Goal: Information Seeking & Learning: Learn about a topic

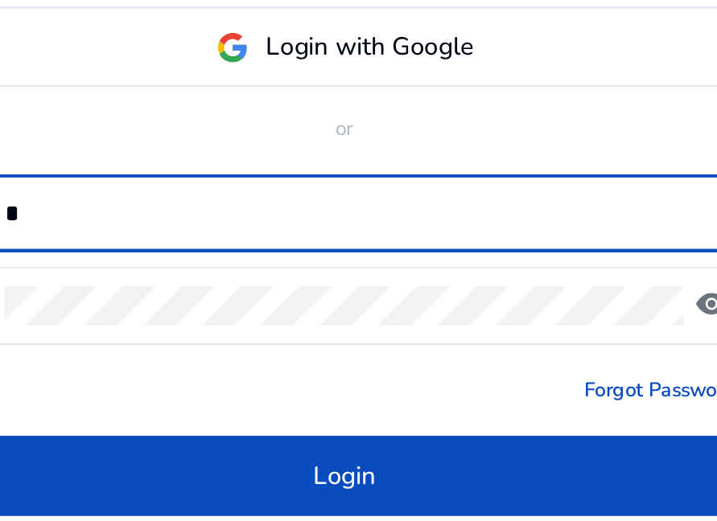
scroll to position [111, 0]
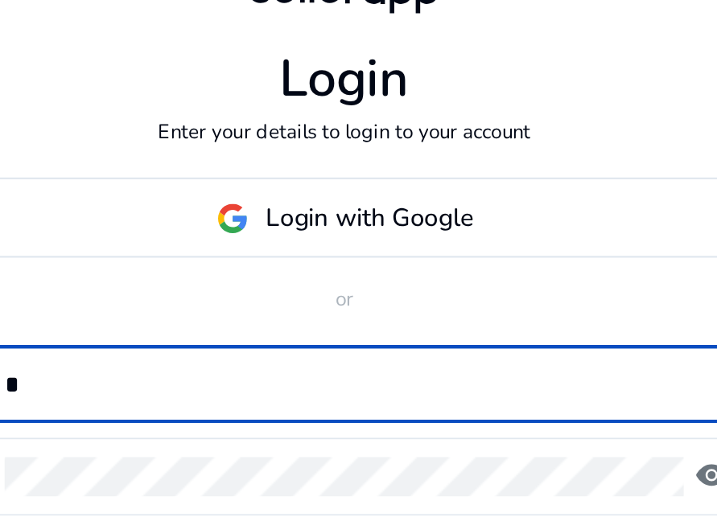
click at [356, 243] on input "*" at bounding box center [365, 252] width 321 height 18
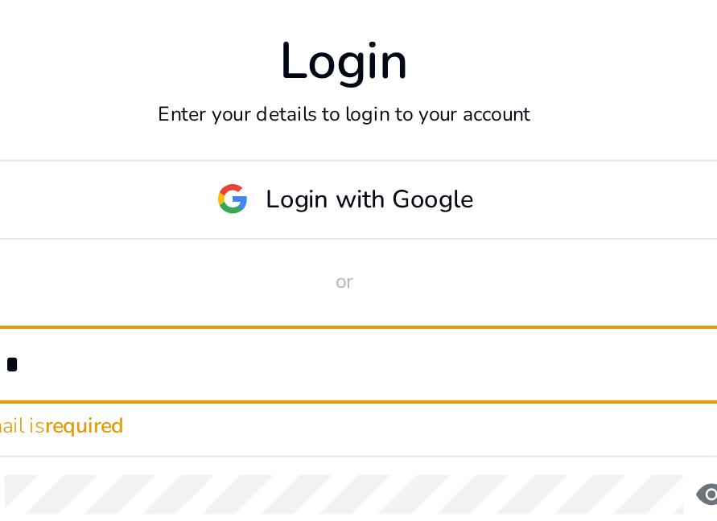
type input "**********"
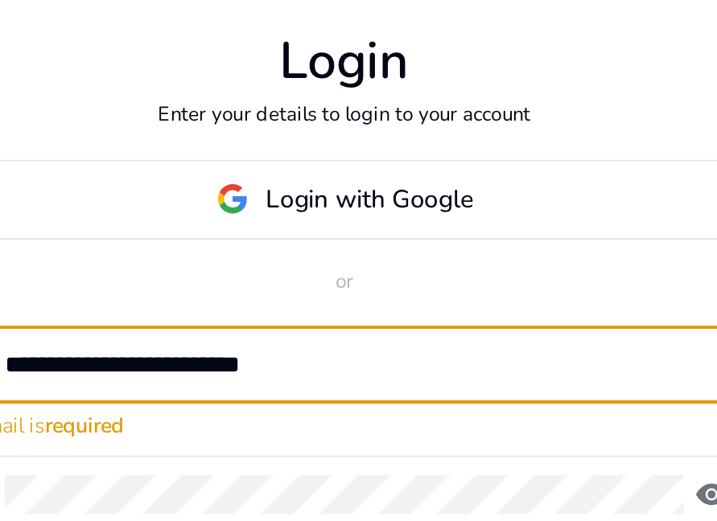
click at [178, 361] on button "Login" at bounding box center [358, 379] width 361 height 36
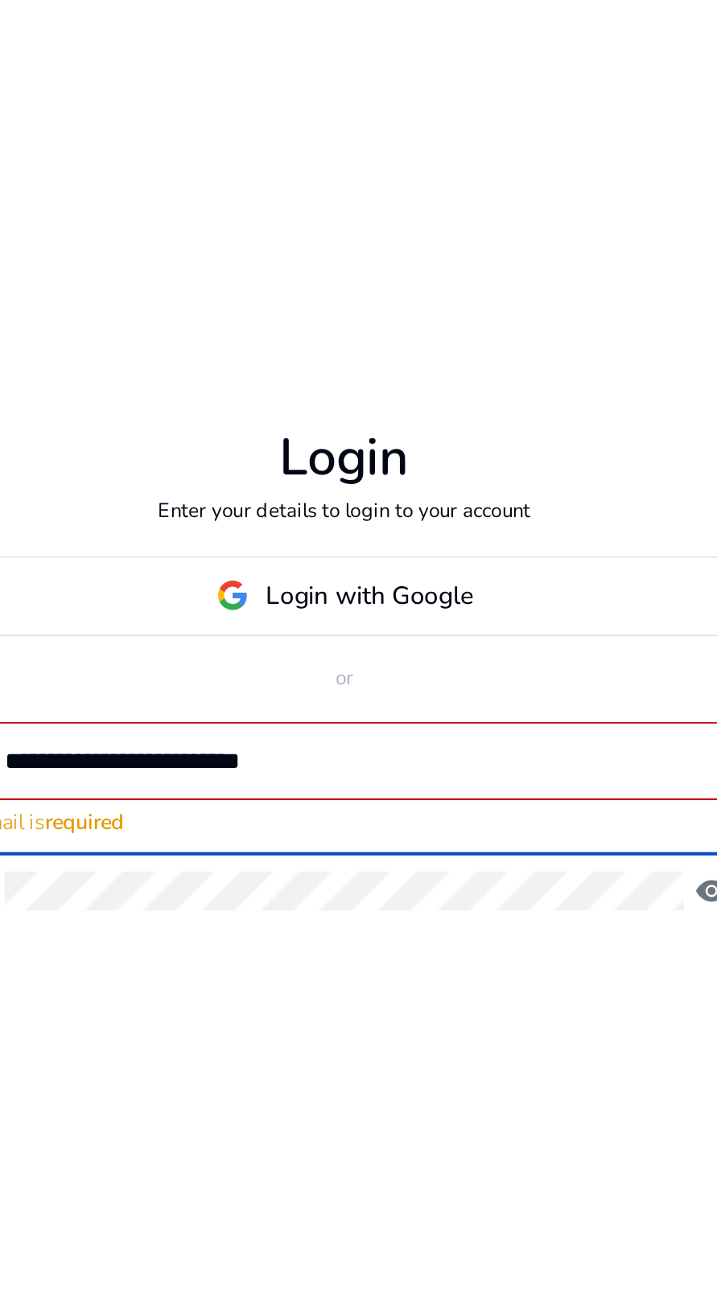
scroll to position [0, 0]
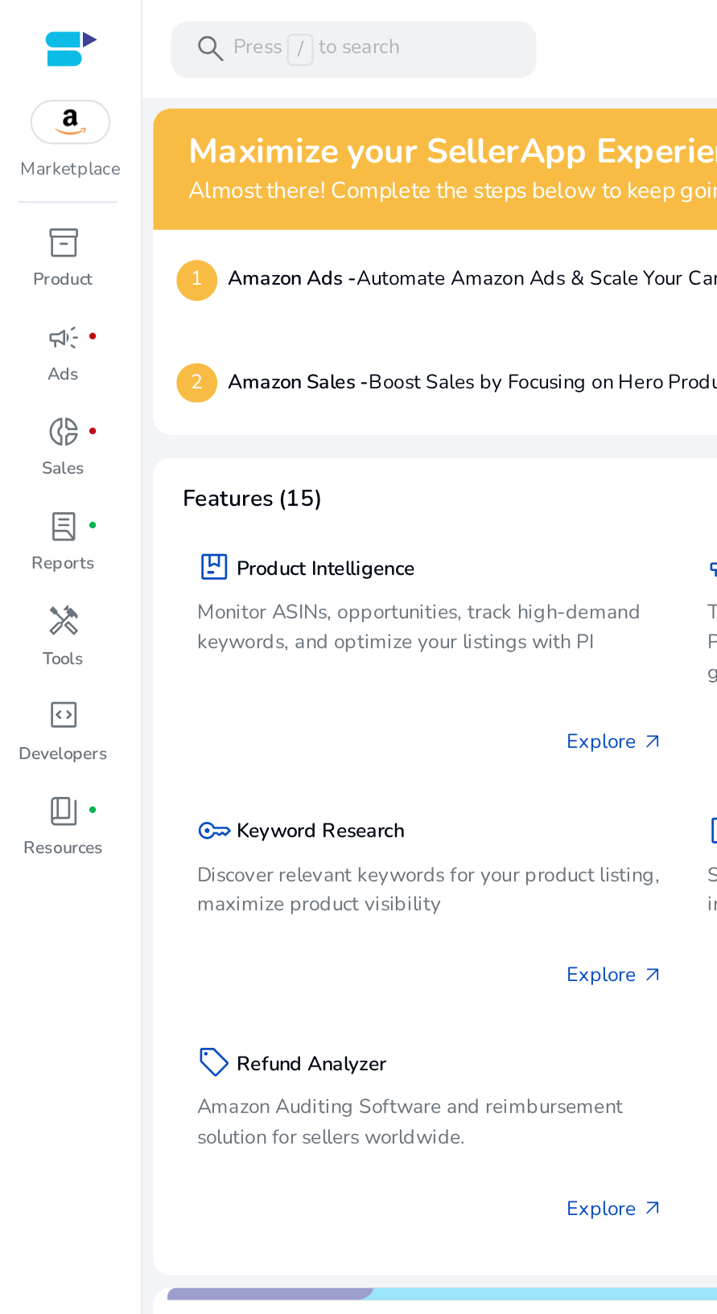
click at [36, 196] on div "donut_small fiber_manual_record" at bounding box center [28, 195] width 36 height 21
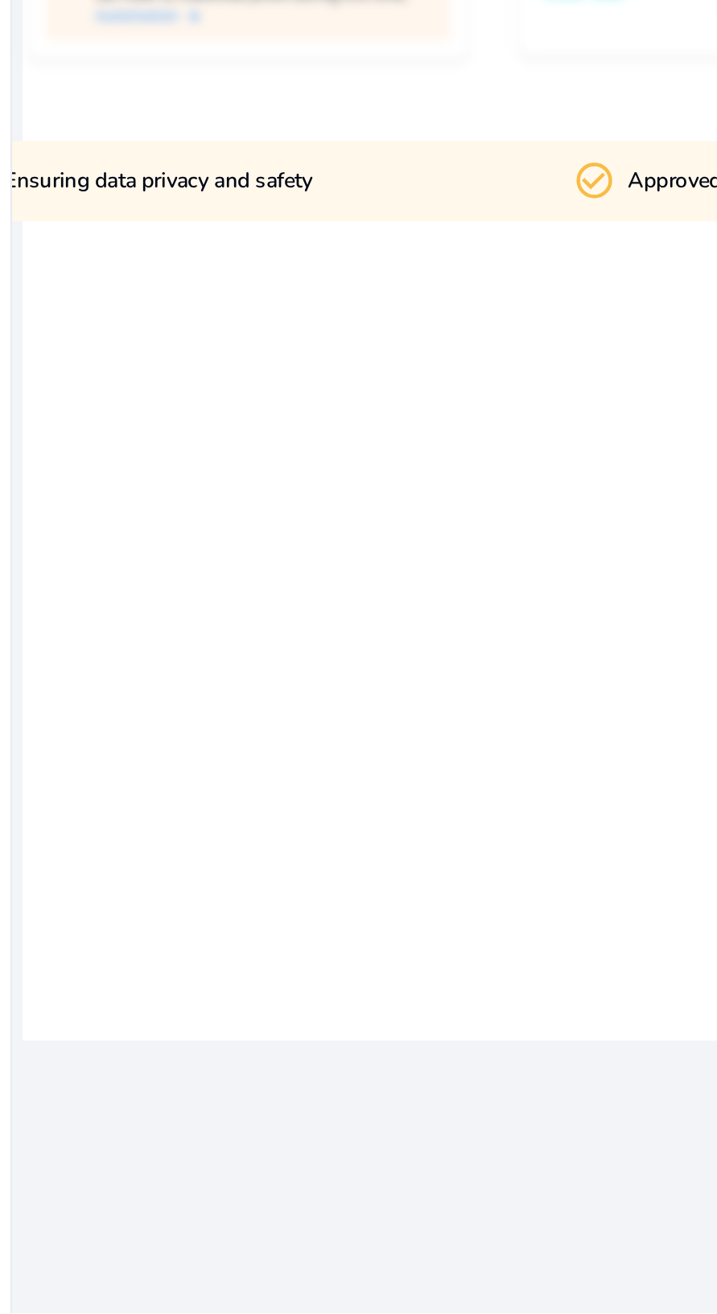
scroll to position [100, 0]
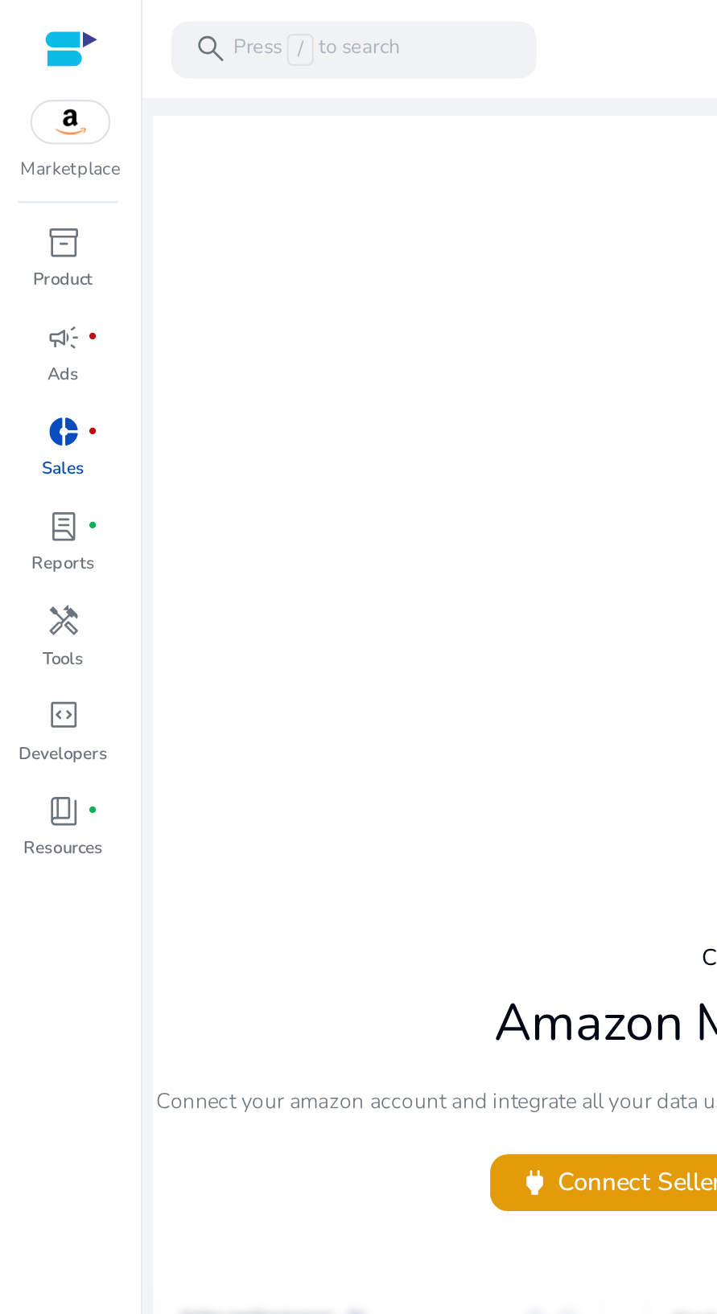
click at [234, 449] on h1 "Amazon Marketplace Integration" at bounding box center [390, 463] width 335 height 28
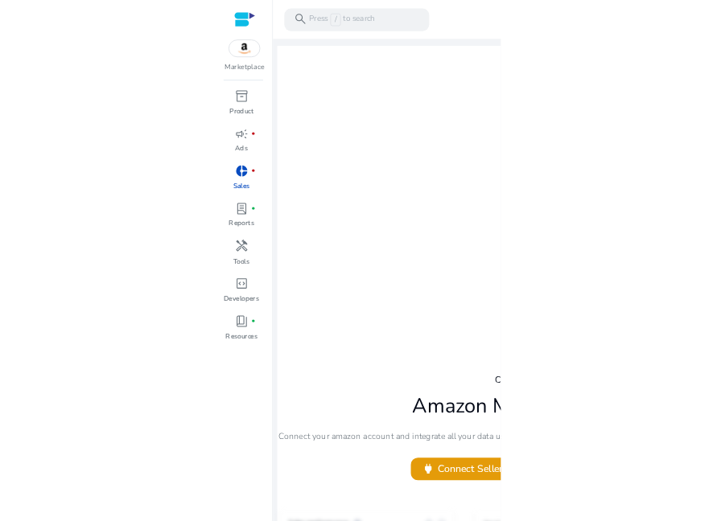
scroll to position [0, 0]
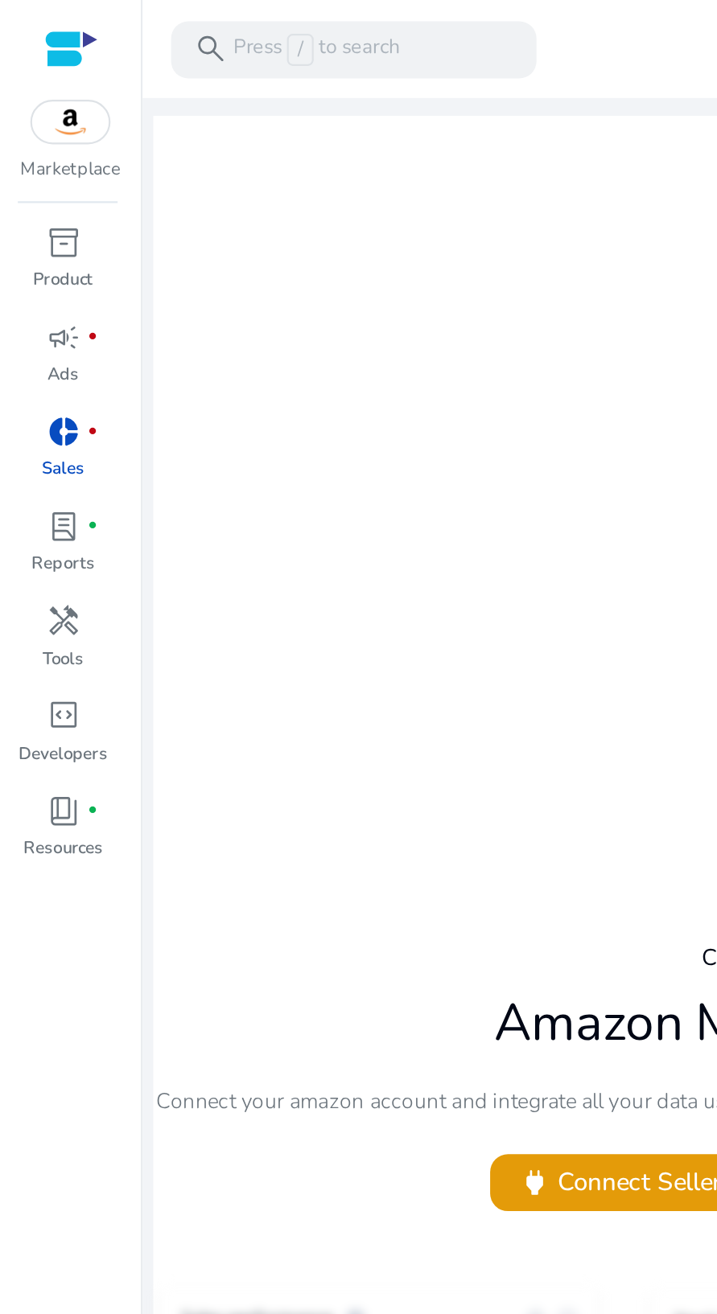
click at [31, 294] on p "Tools" at bounding box center [28, 297] width 18 height 11
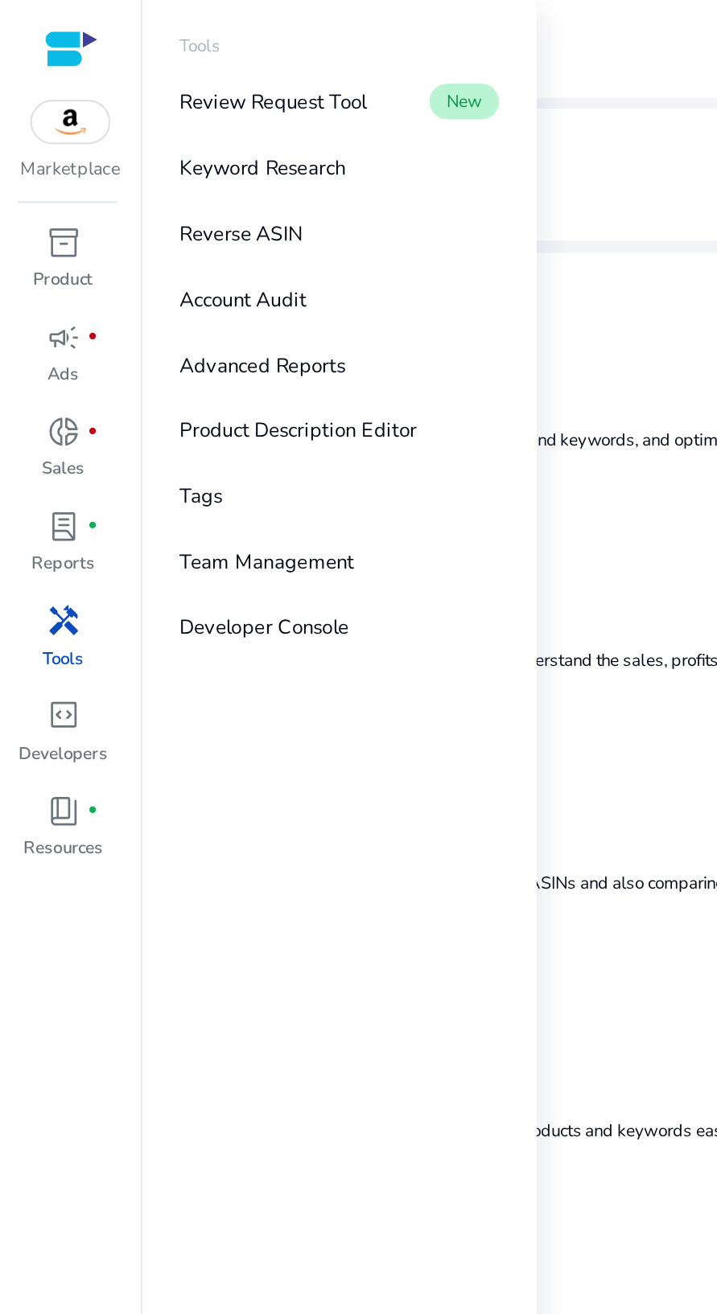
click at [136, 103] on p "Reverse ASIN" at bounding box center [108, 107] width 55 height 14
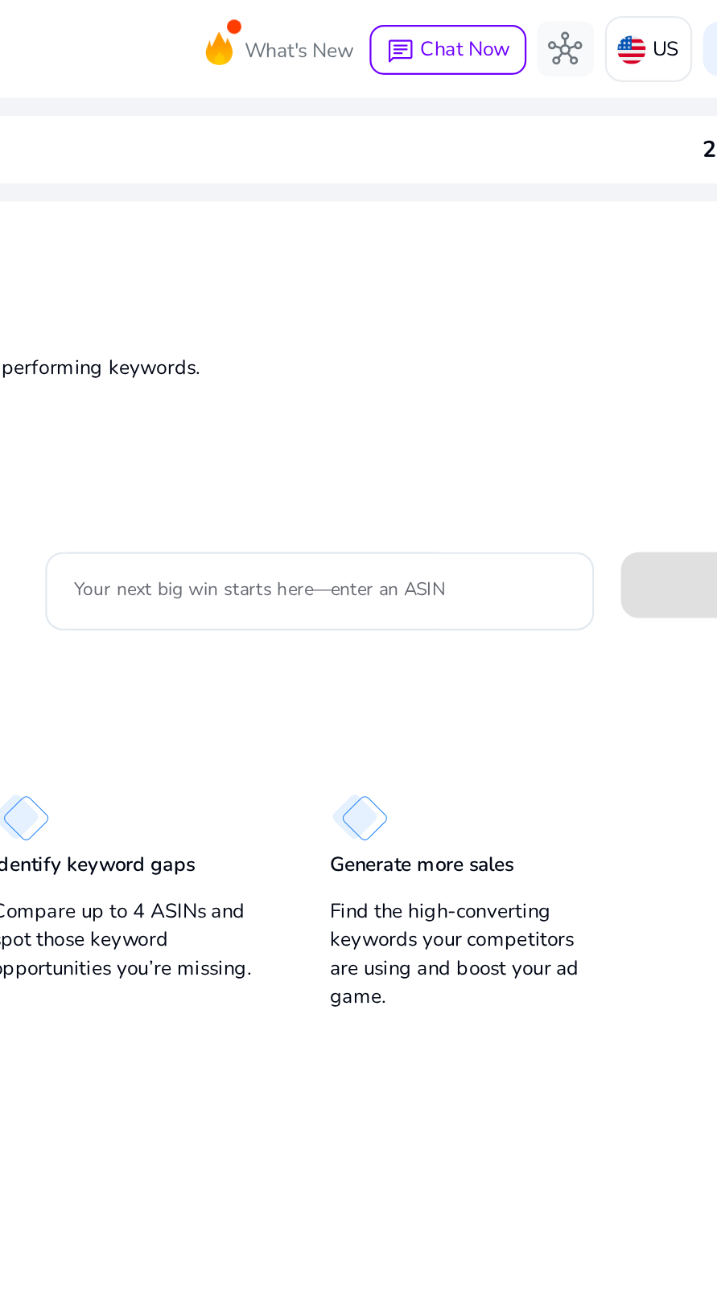
click at [362, 262] on input "Your next big win starts here—enter an ASIN" at bounding box center [410, 267] width 222 height 18
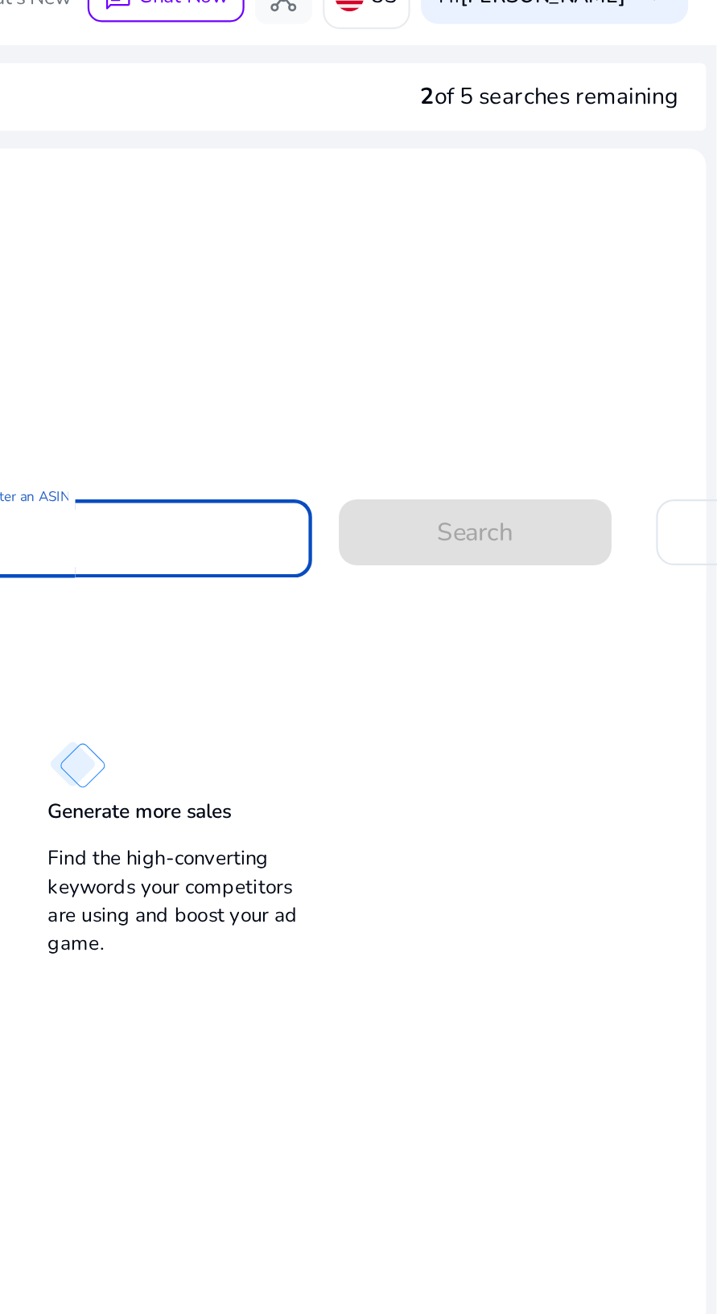
click at [613, 261] on app-sp-search-button "Search" at bounding box center [608, 261] width 124 height 14
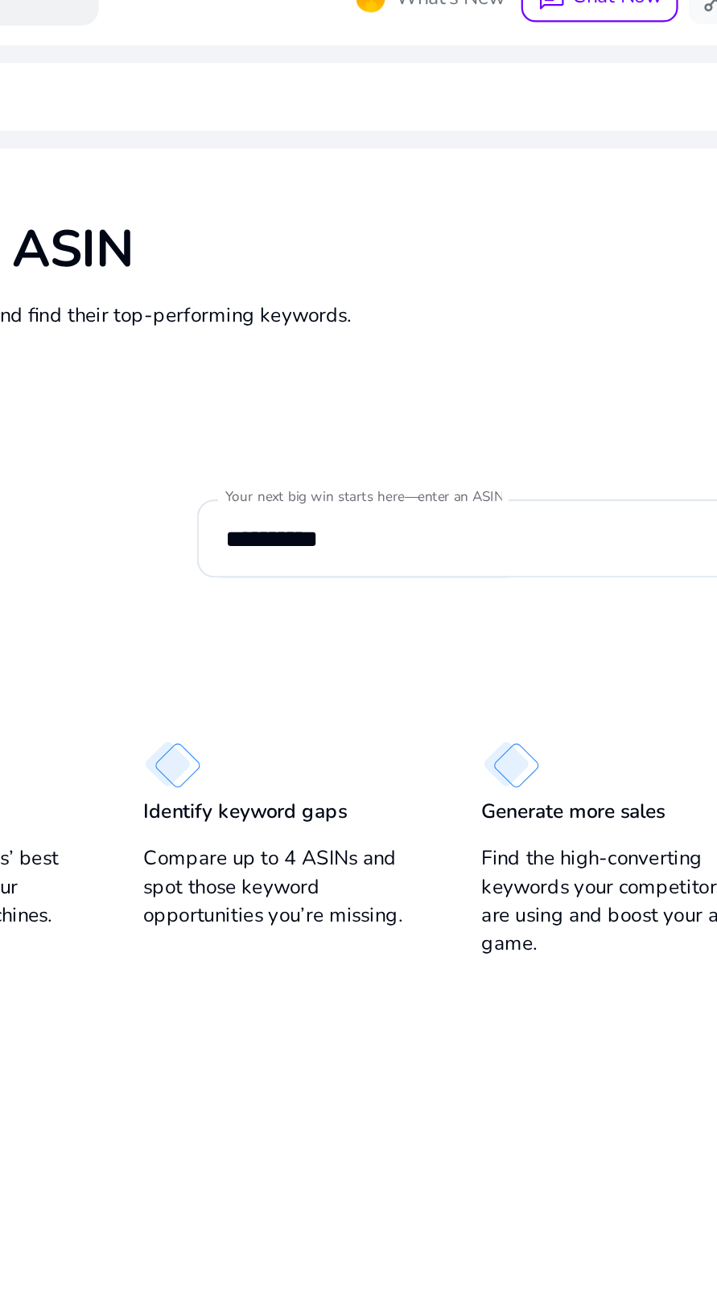
click at [372, 267] on input "**********" at bounding box center [410, 267] width 222 height 18
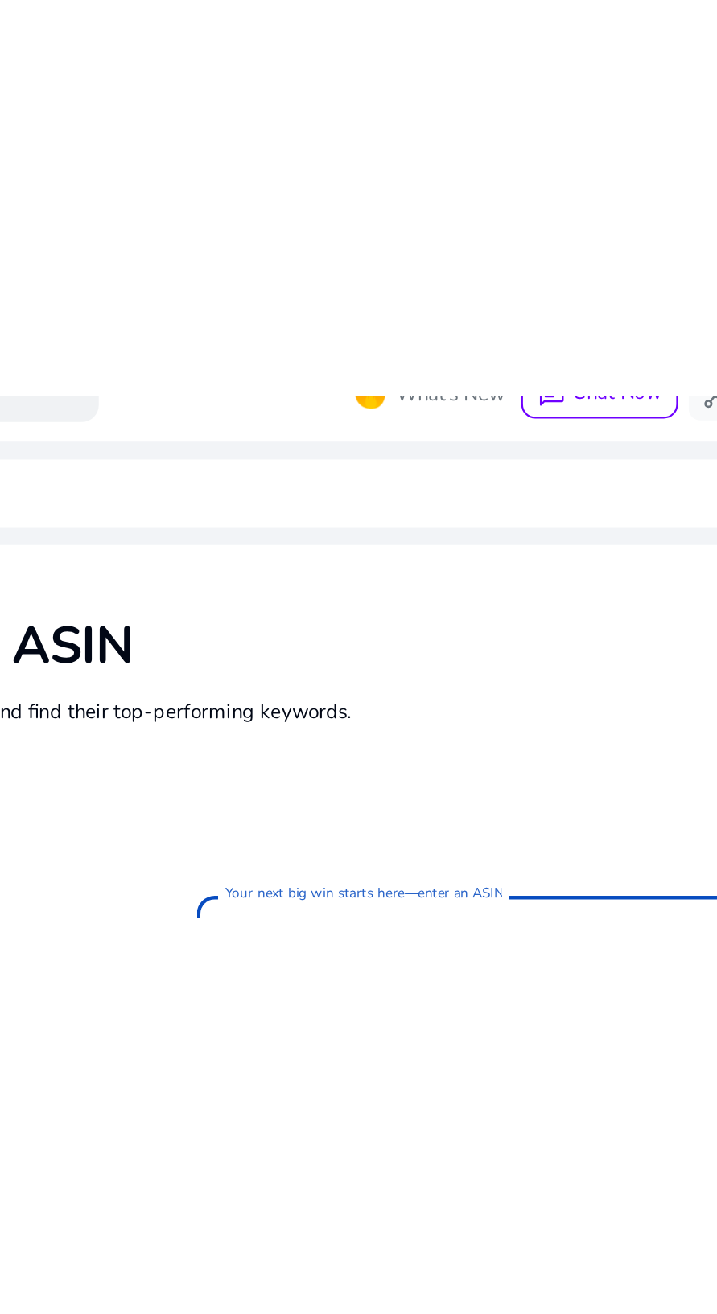
scroll to position [45, 0]
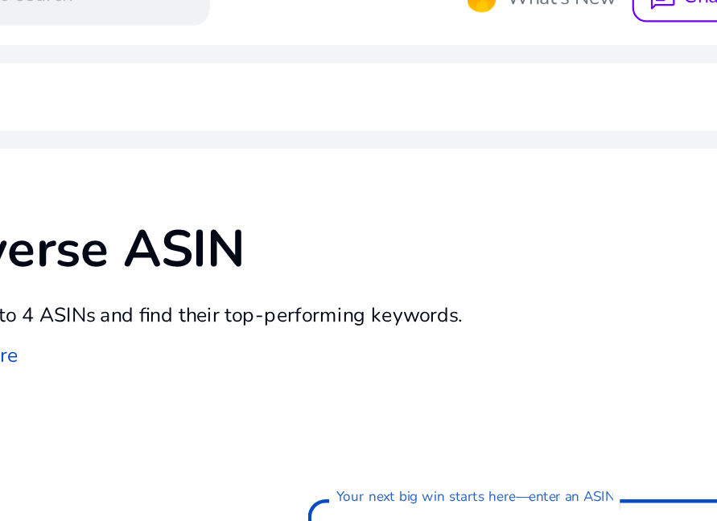
click at [314, 258] on input "**********" at bounding box center [410, 267] width 222 height 18
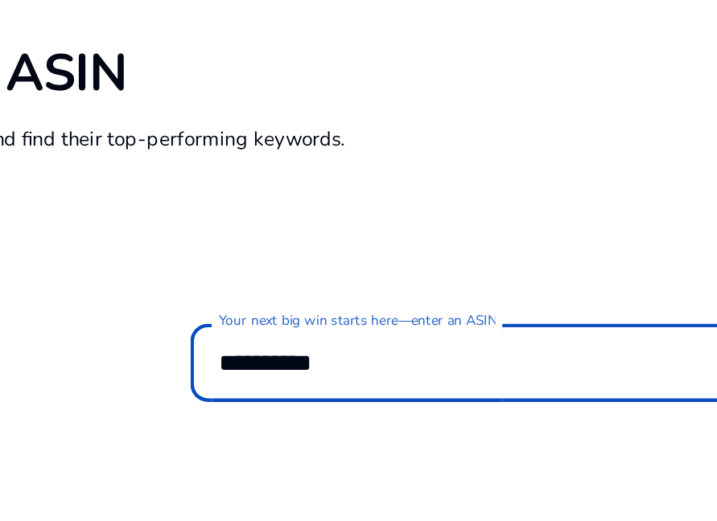
click at [310, 258] on input "**********" at bounding box center [410, 267] width 222 height 18
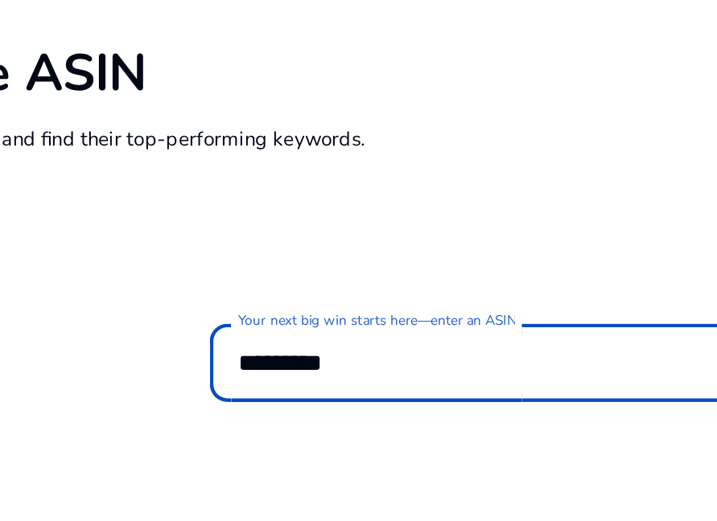
type input "**********"
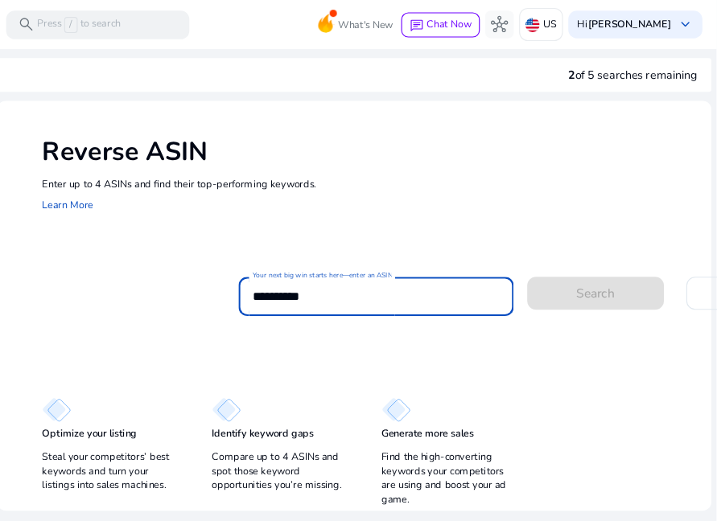
click at [611, 254] on app-sp-search-button "Search" at bounding box center [608, 261] width 124 height 14
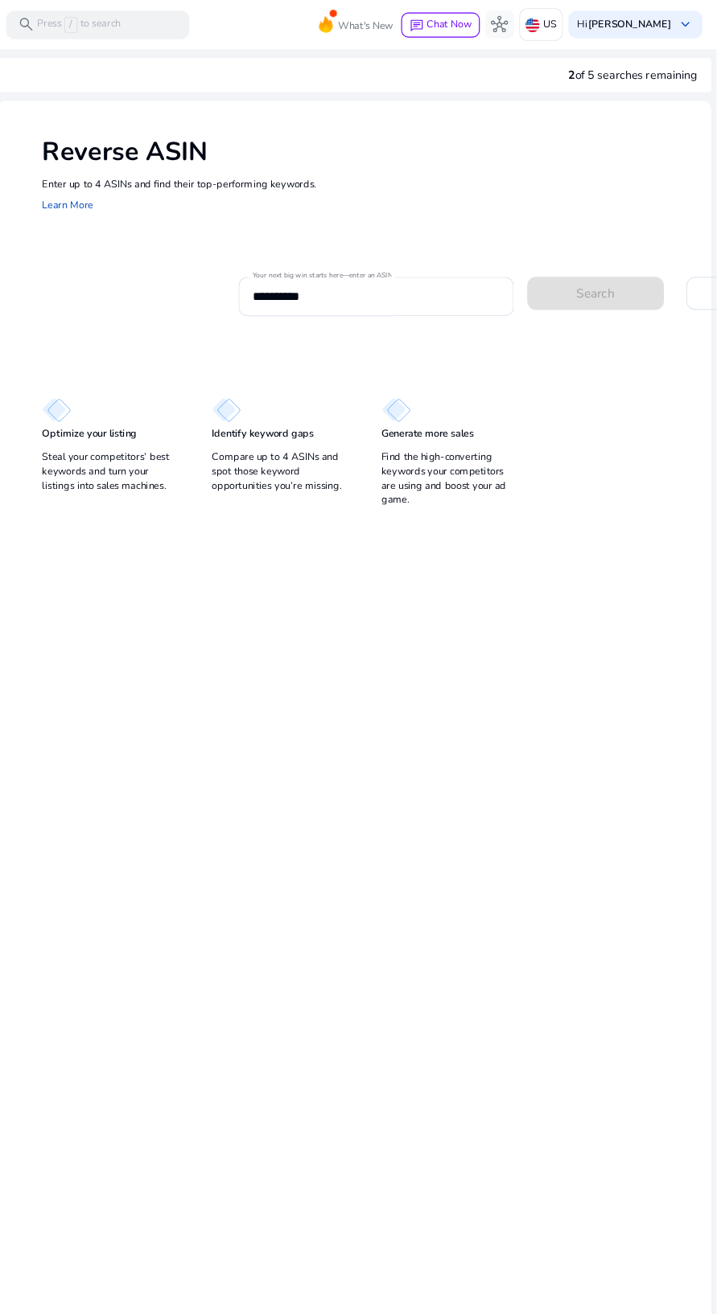
scroll to position [0, 0]
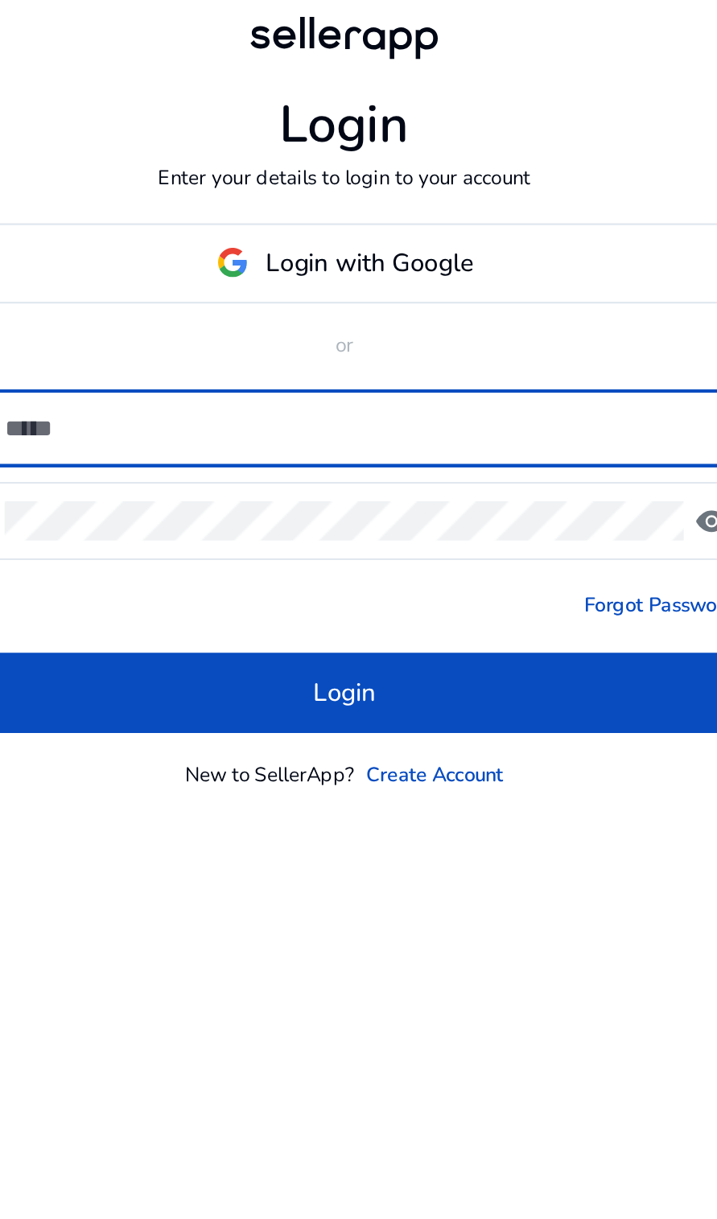
click at [372, 609] on input at bounding box center [365, 600] width 321 height 18
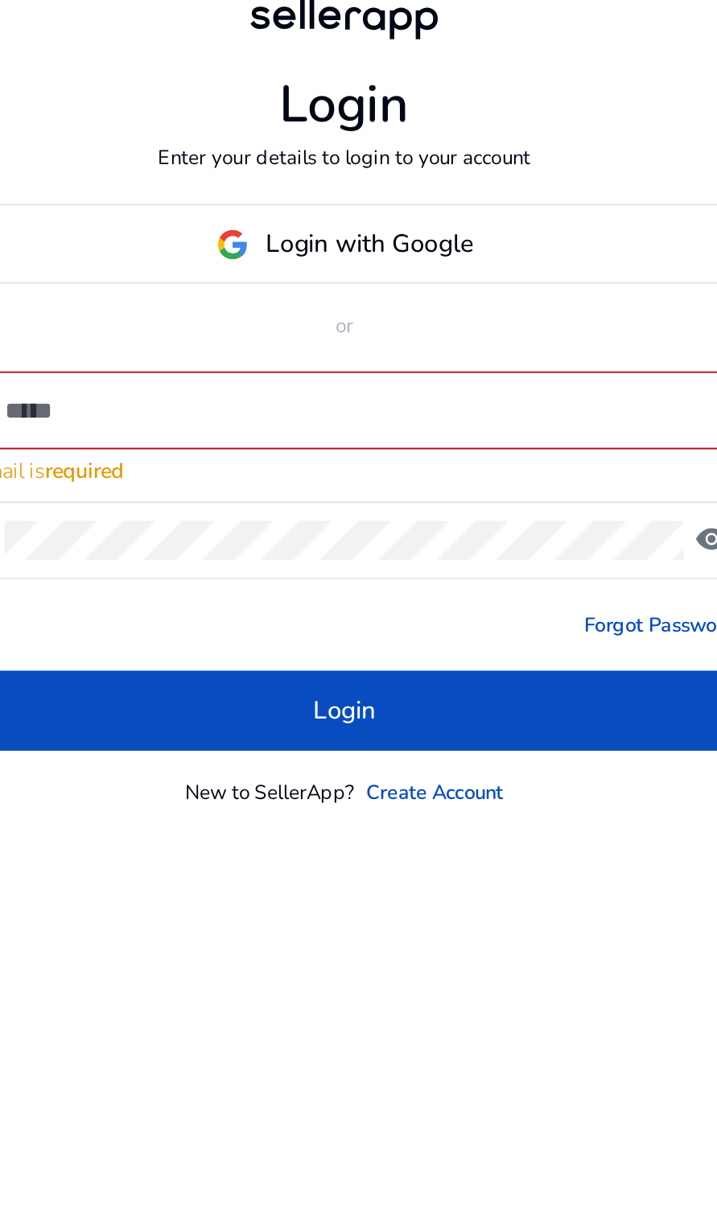
type input "**********"
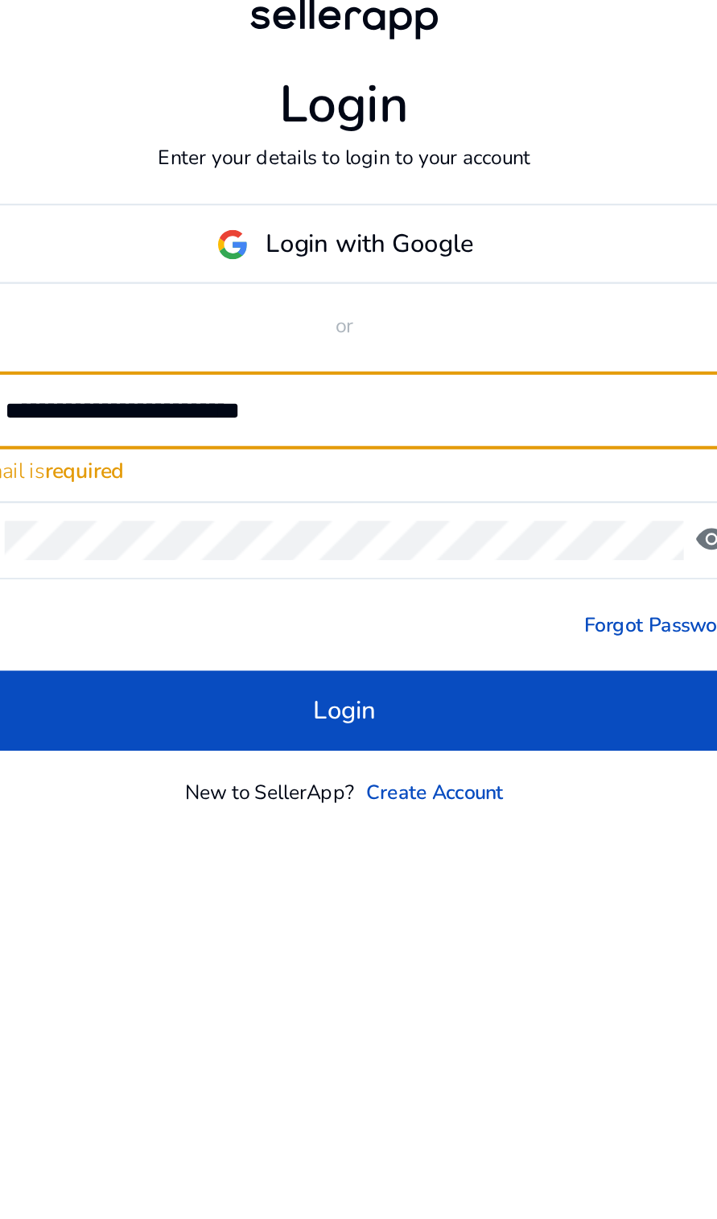
click at [178, 709] on button "Login" at bounding box center [358, 727] width 361 height 36
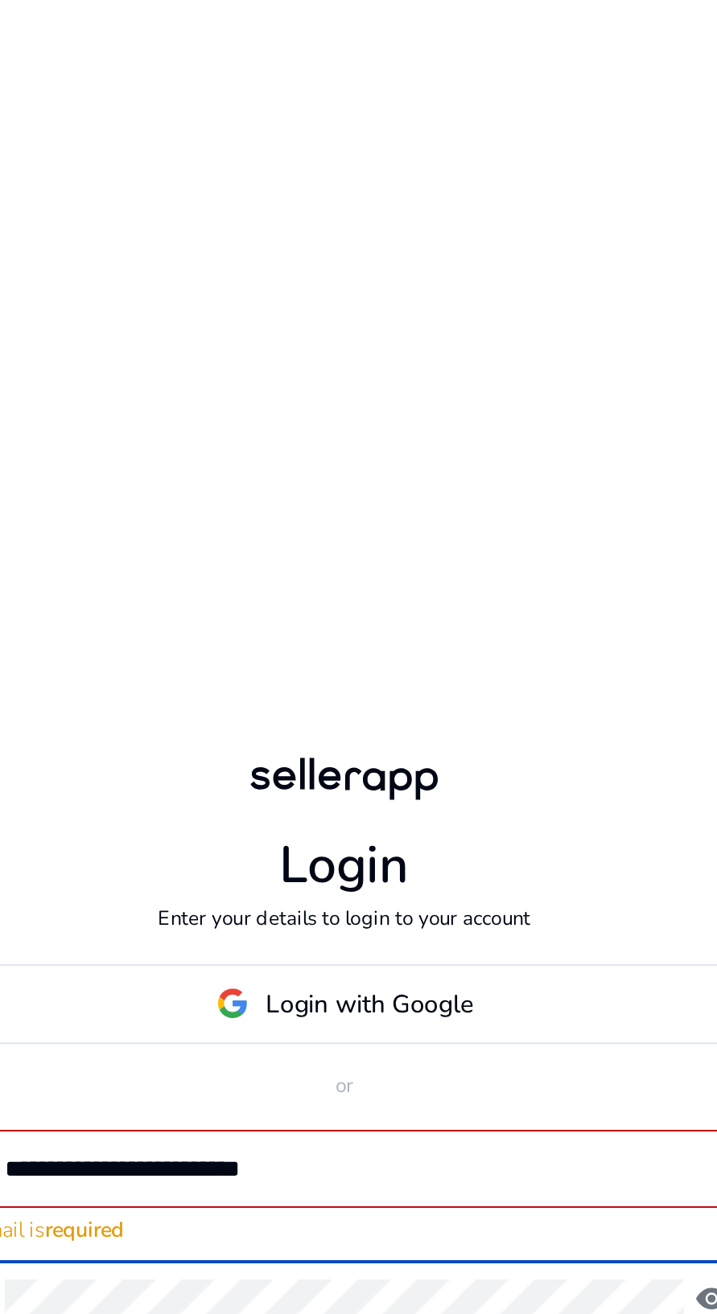
click at [315, 648] on input "**********" at bounding box center [365, 640] width 321 height 18
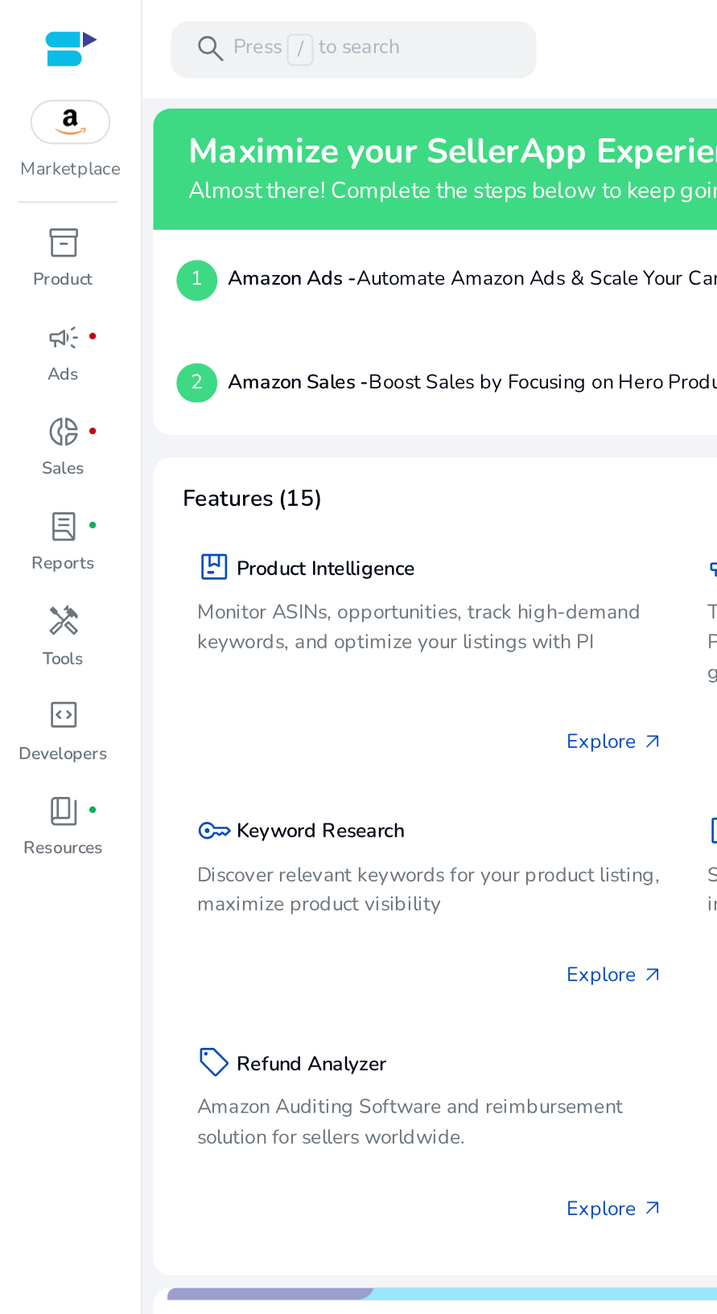
click at [36, 117] on div "inventory_2" at bounding box center [28, 109] width 36 height 21
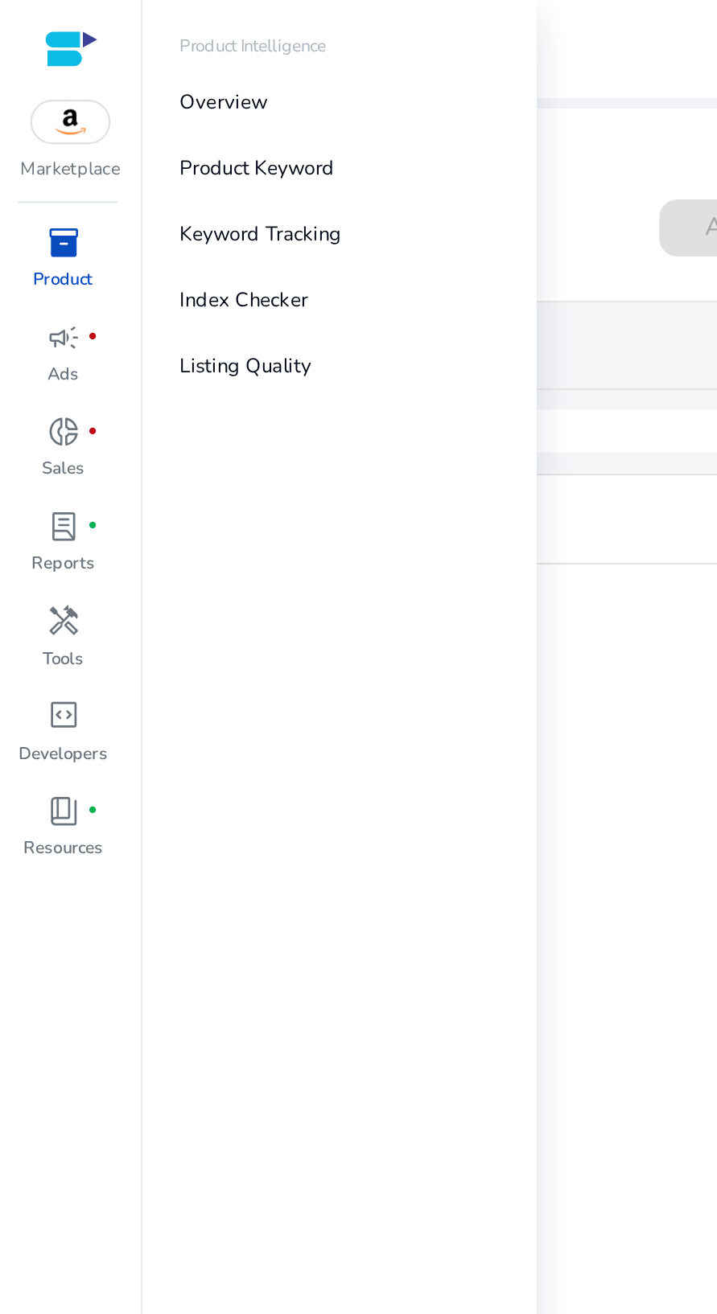
click at [32, 204] on div "donut_small fiber_manual_record" at bounding box center [28, 195] width 36 height 21
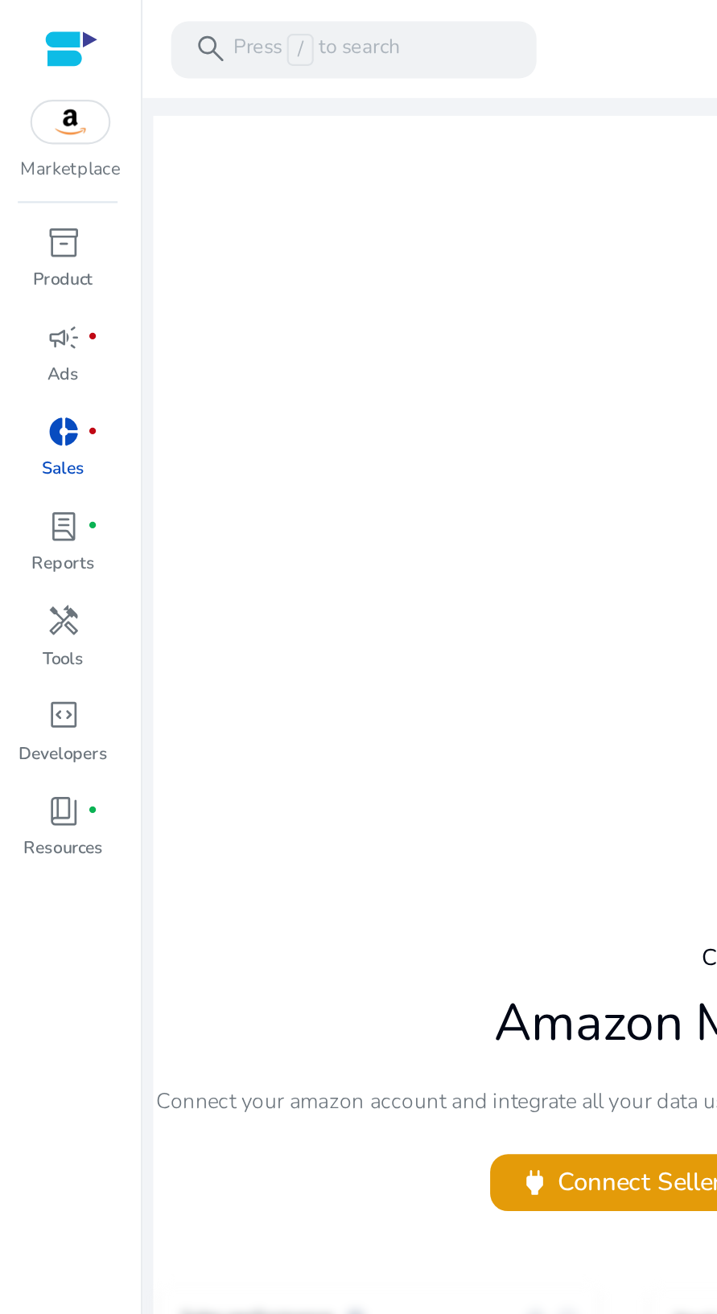
click at [27, 150] on span "campaign" at bounding box center [28, 152] width 15 height 15
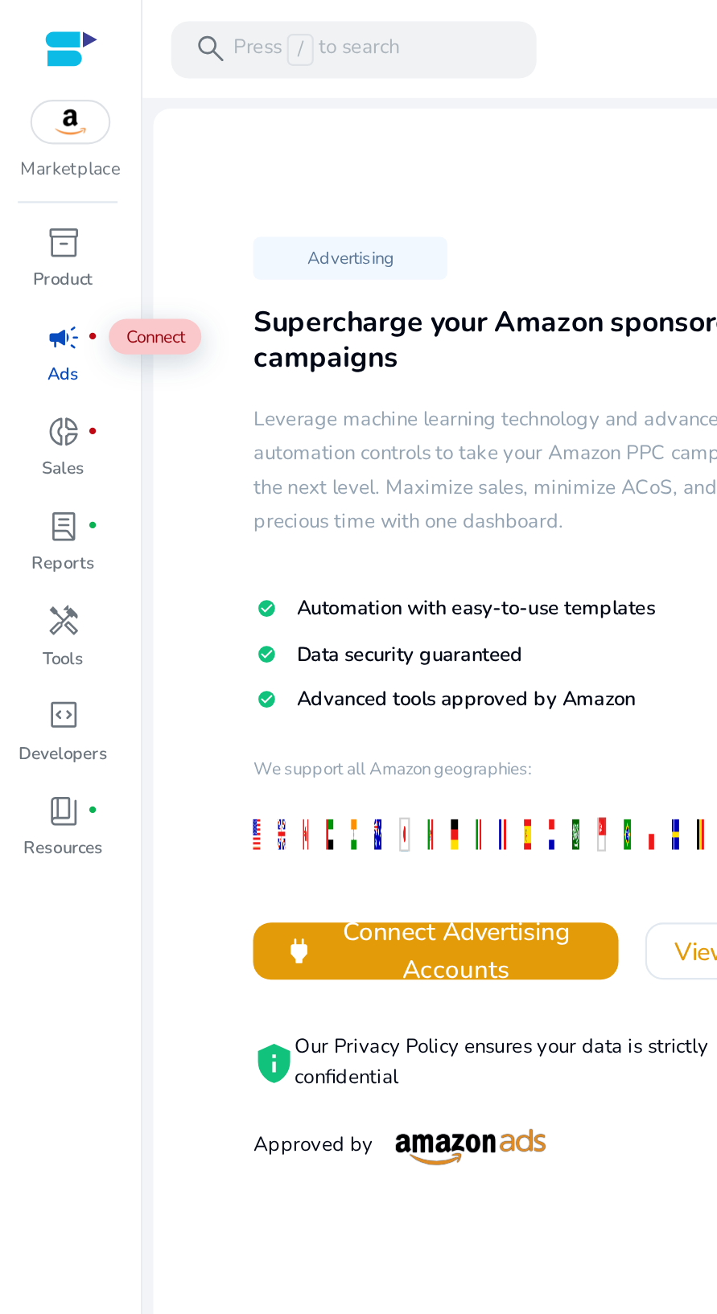
click at [23, 302] on p "Tools" at bounding box center [28, 297] width 18 height 11
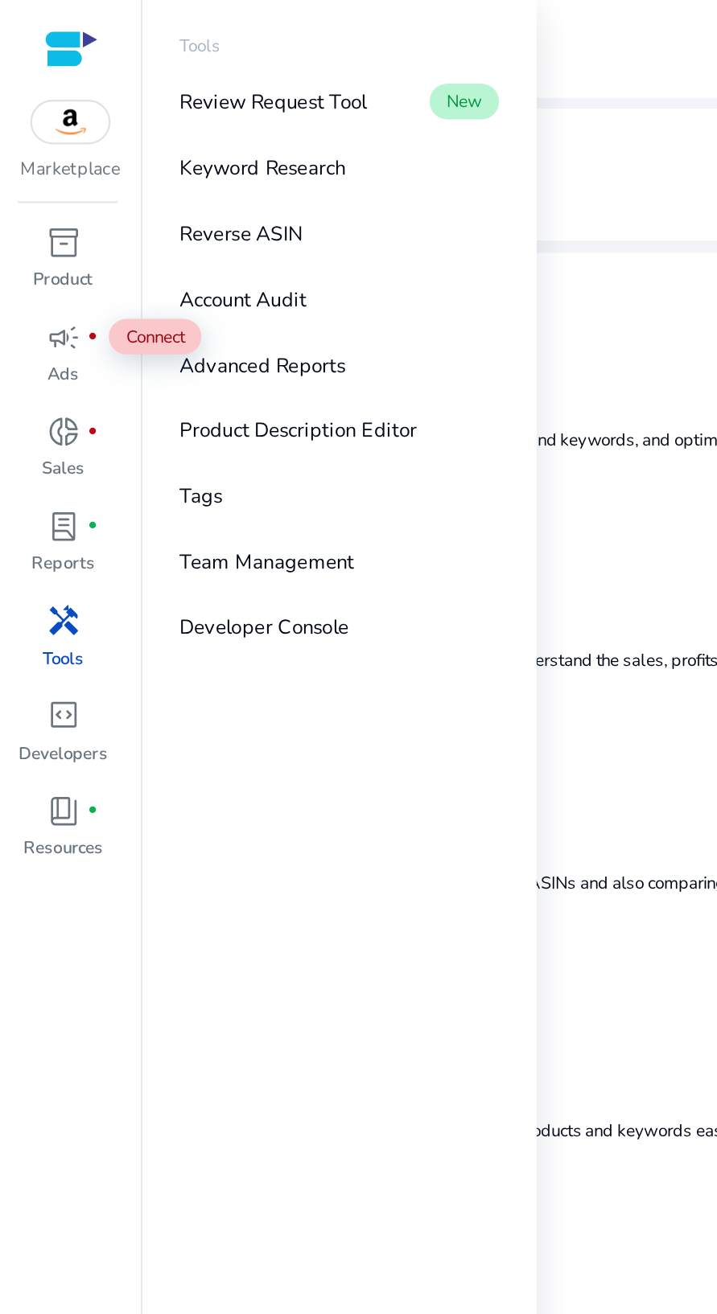
click at [141, 97] on link "Reverse ASIN" at bounding box center [153, 106] width 165 height 29
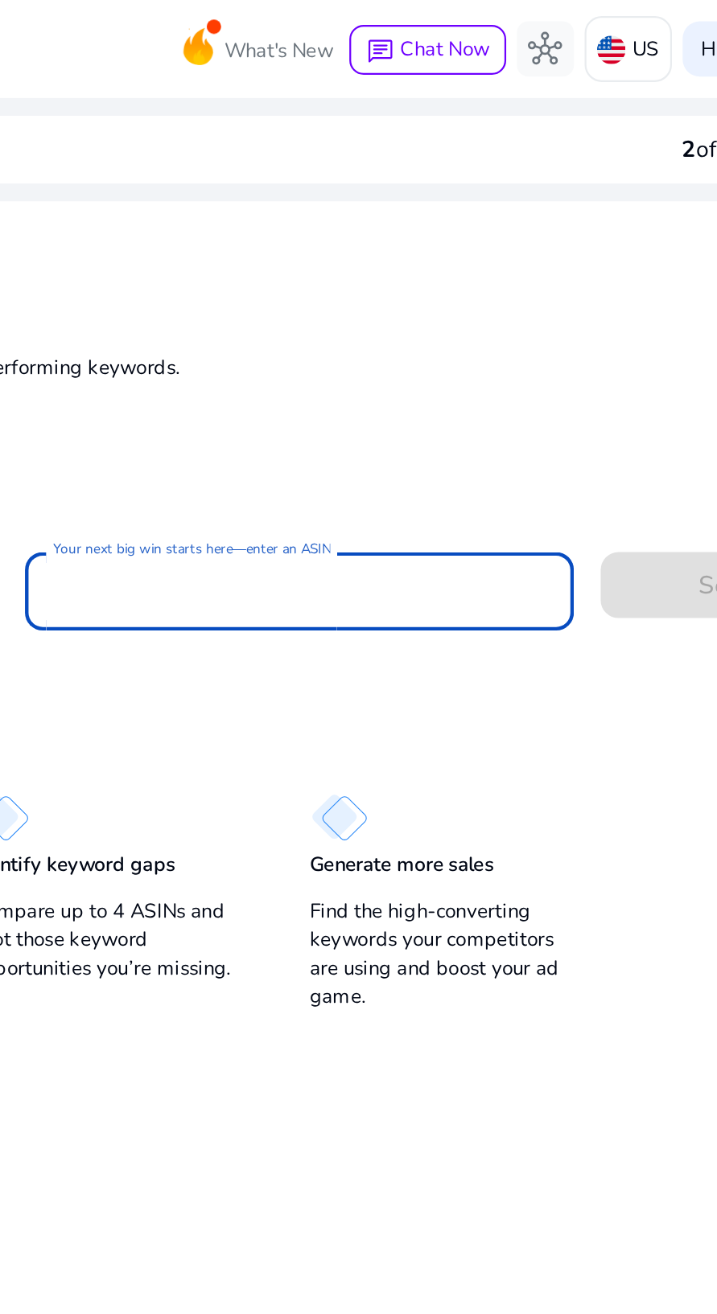
paste input "**********"
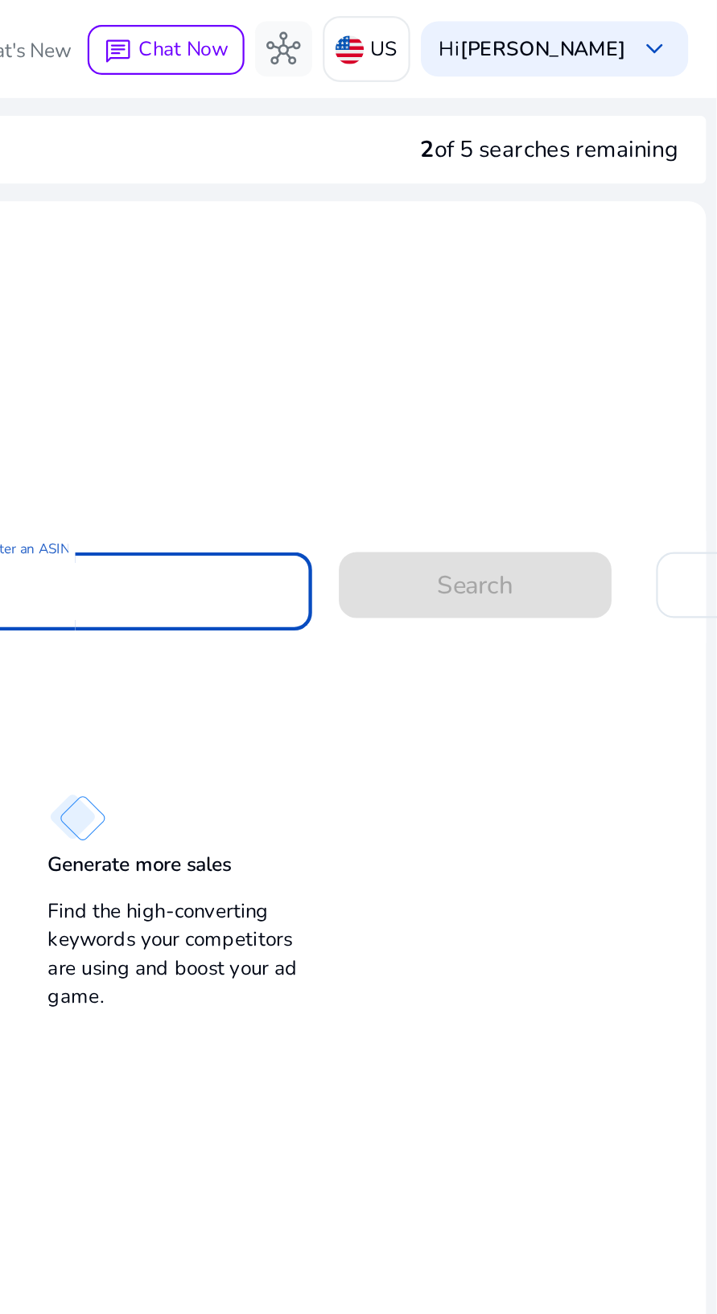
type input "**********"
click at [620, 247] on div "Search" at bounding box center [608, 262] width 124 height 30
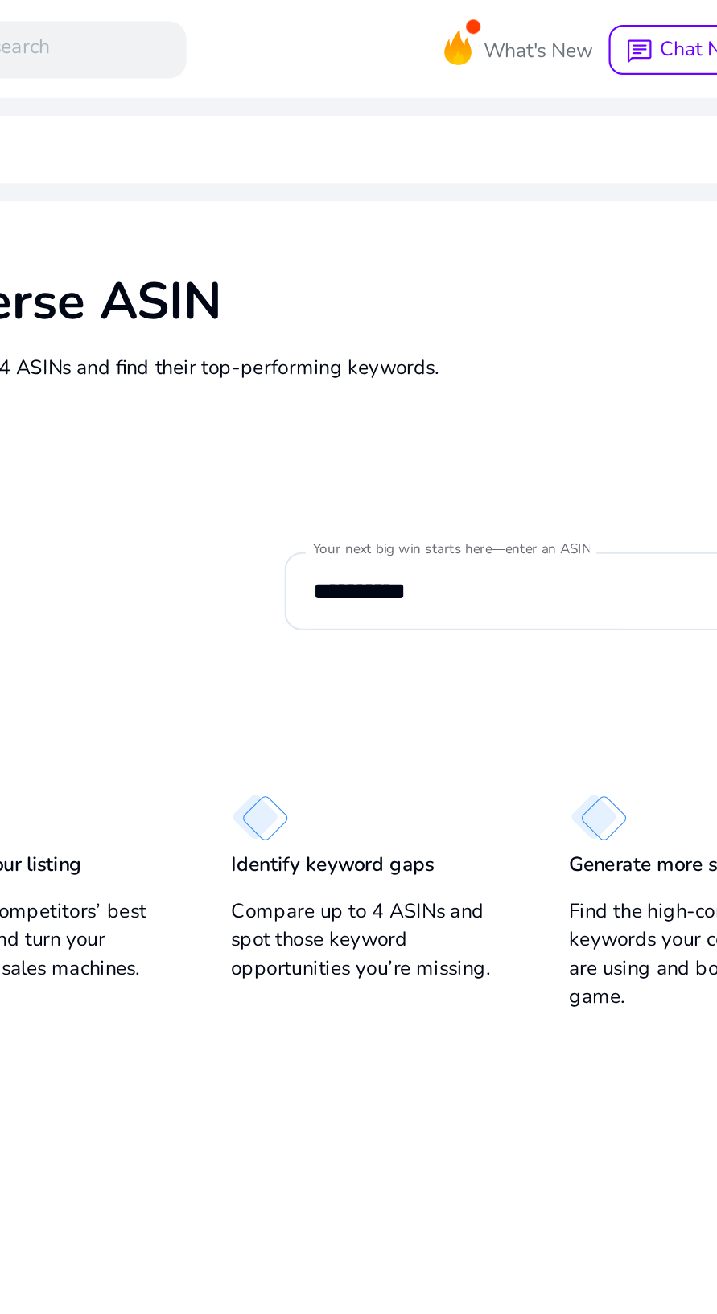
click at [193, 19] on div "search Press / to search" at bounding box center [159, 23] width 165 height 26
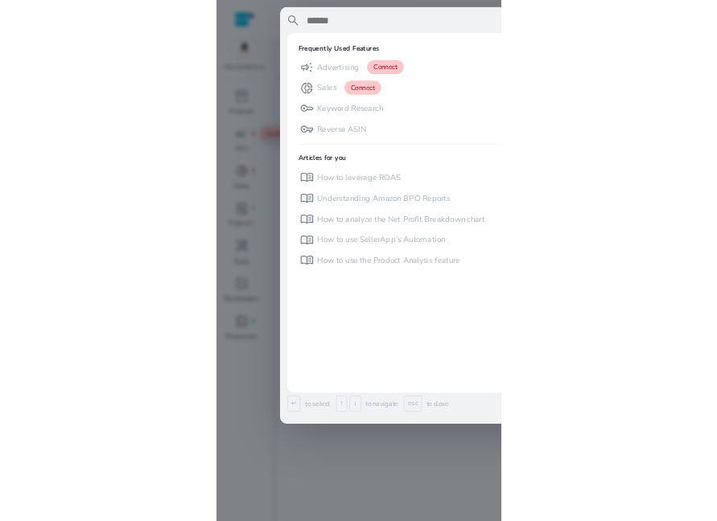
scroll to position [0, 0]
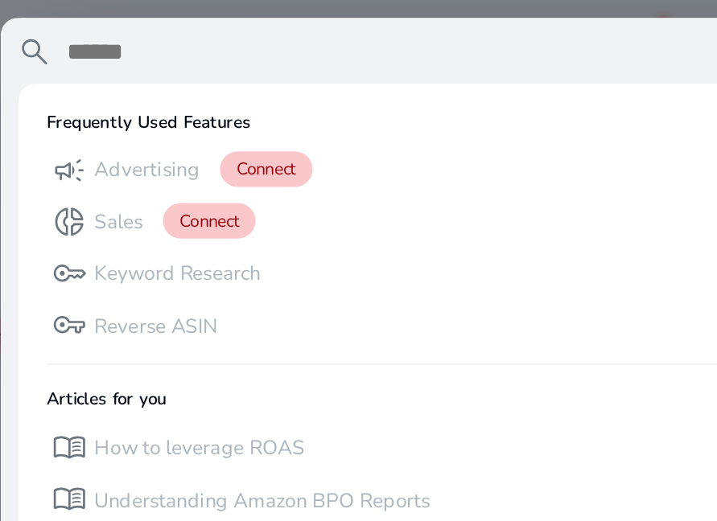
click at [154, 151] on p "Reverse ASIN" at bounding box center [142, 148] width 55 height 13
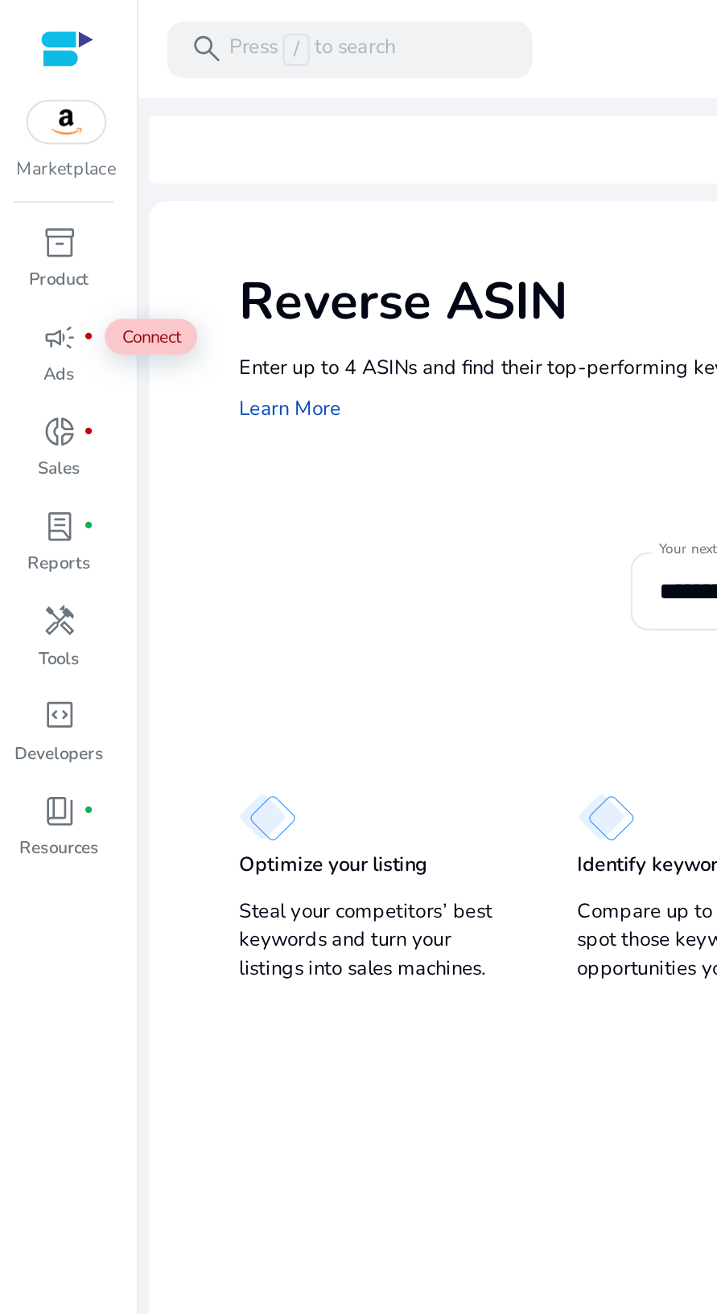
click at [183, 14] on div "search Press / to search" at bounding box center [159, 23] width 165 height 26
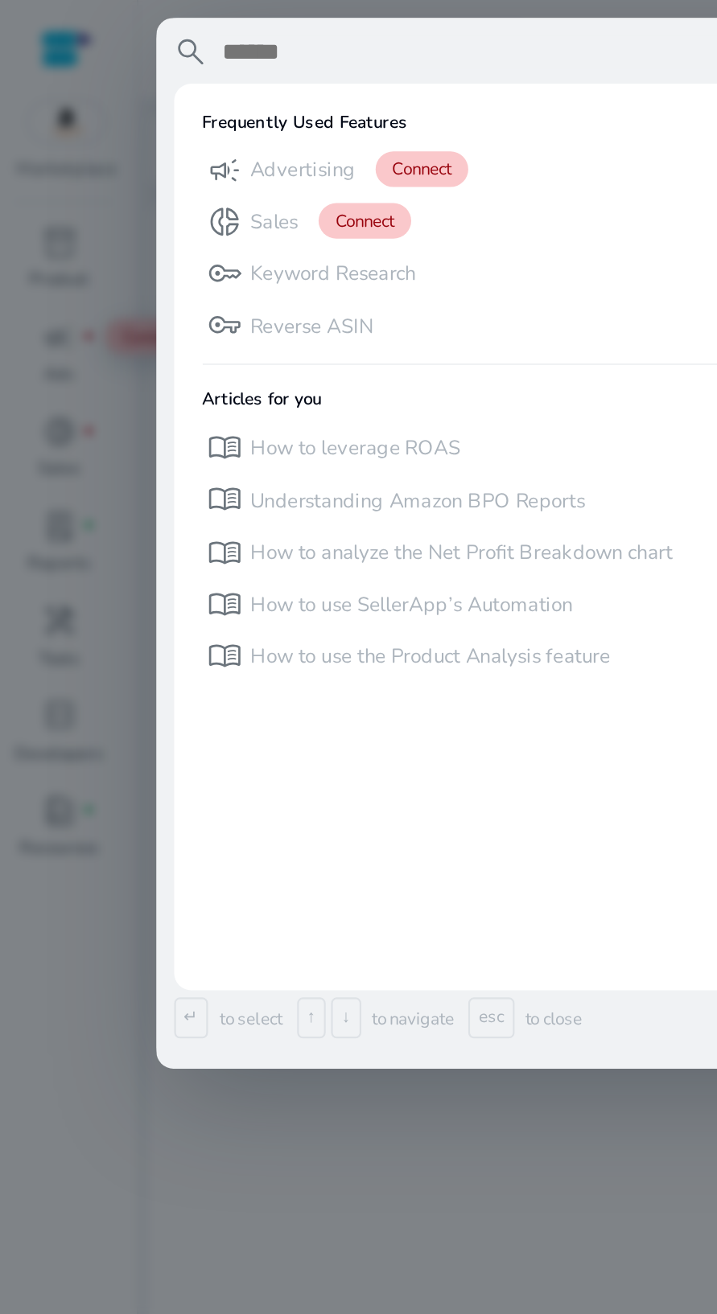
click at [174, 126] on p "Keyword Research" at bounding box center [152, 123] width 75 height 13
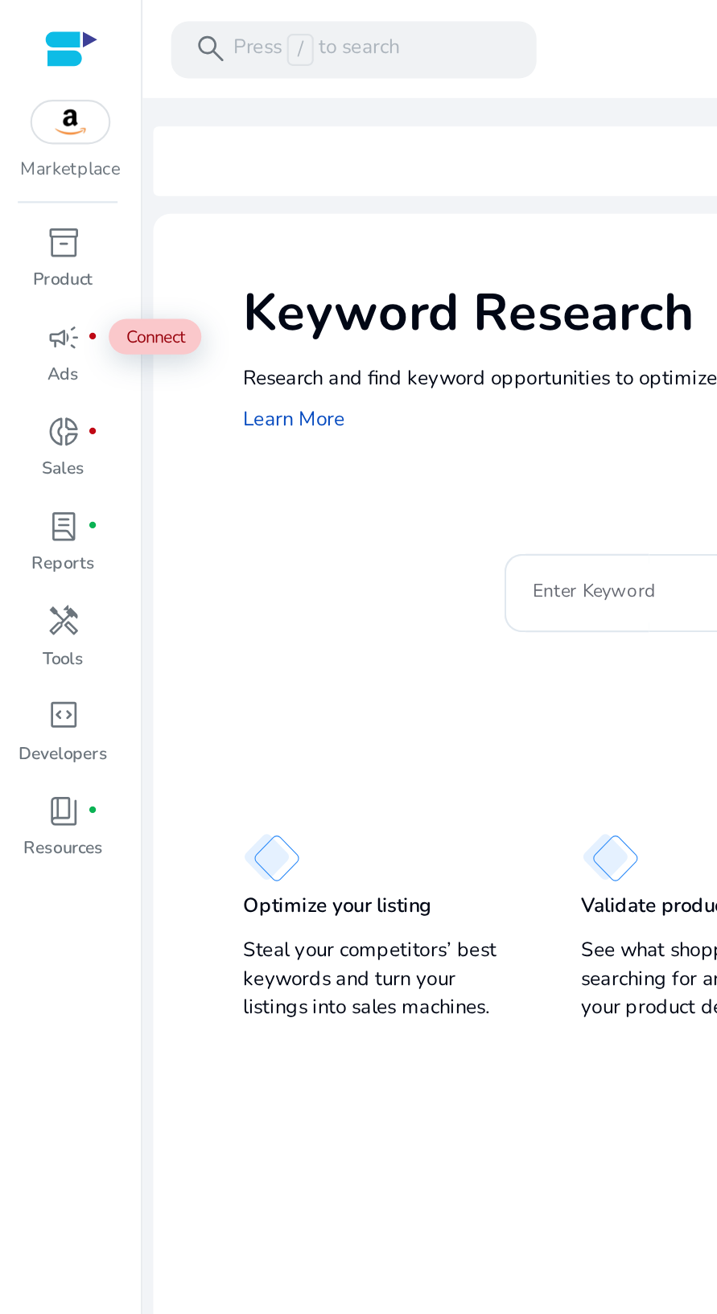
click at [175, 13] on div "search Press / to search" at bounding box center [159, 23] width 165 height 26
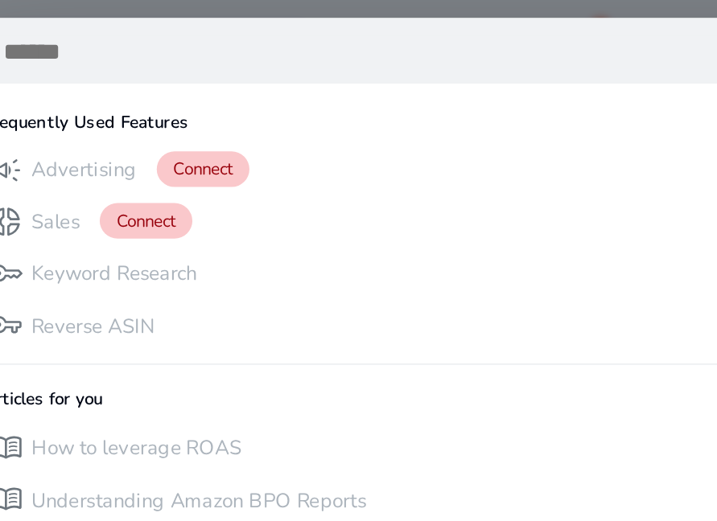
click at [183, 116] on div "key Keyword Research" at bounding box center [143, 123] width 94 height 21
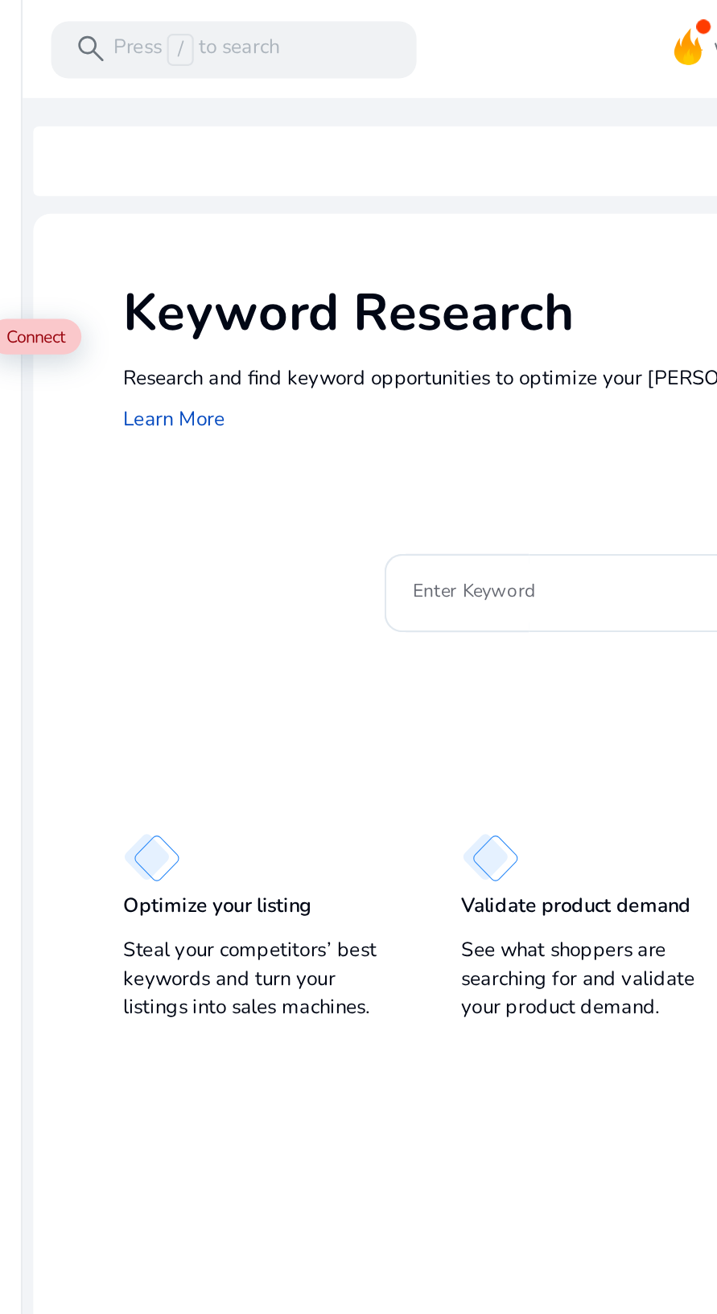
click at [326, 274] on input "Enter Keyword" at bounding box center [345, 268] width 210 height 18
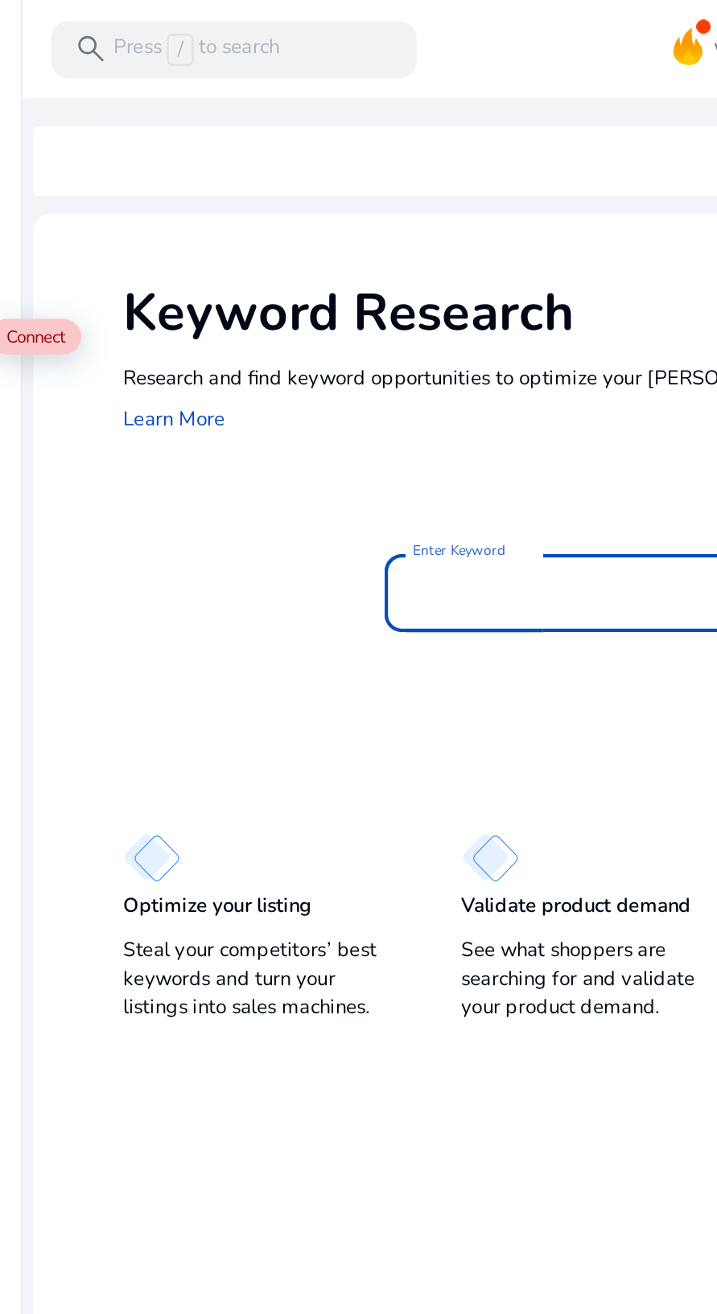
click at [307, 261] on input "Enter Keyword" at bounding box center [345, 268] width 210 height 18
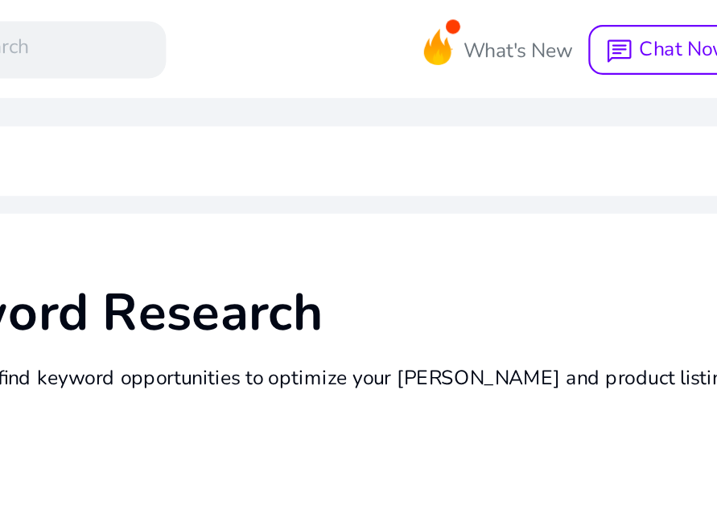
scroll to position [51, 0]
type input "*"
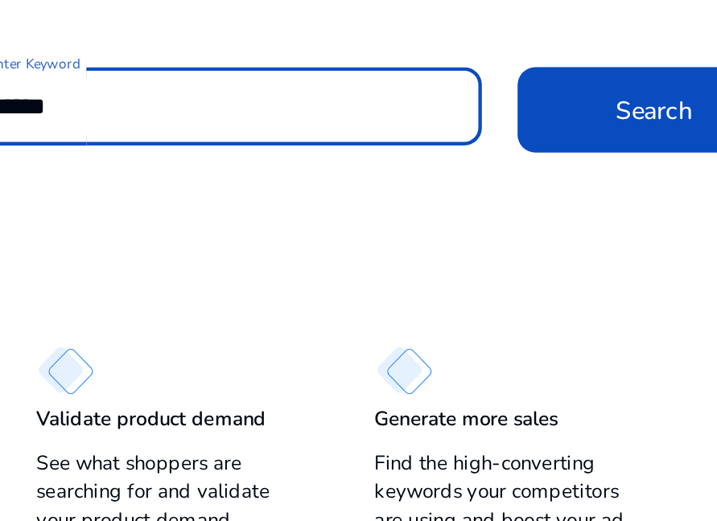
scroll to position [0, 0]
type input "******"
click at [538, 282] on span at bounding box center [541, 269] width 124 height 39
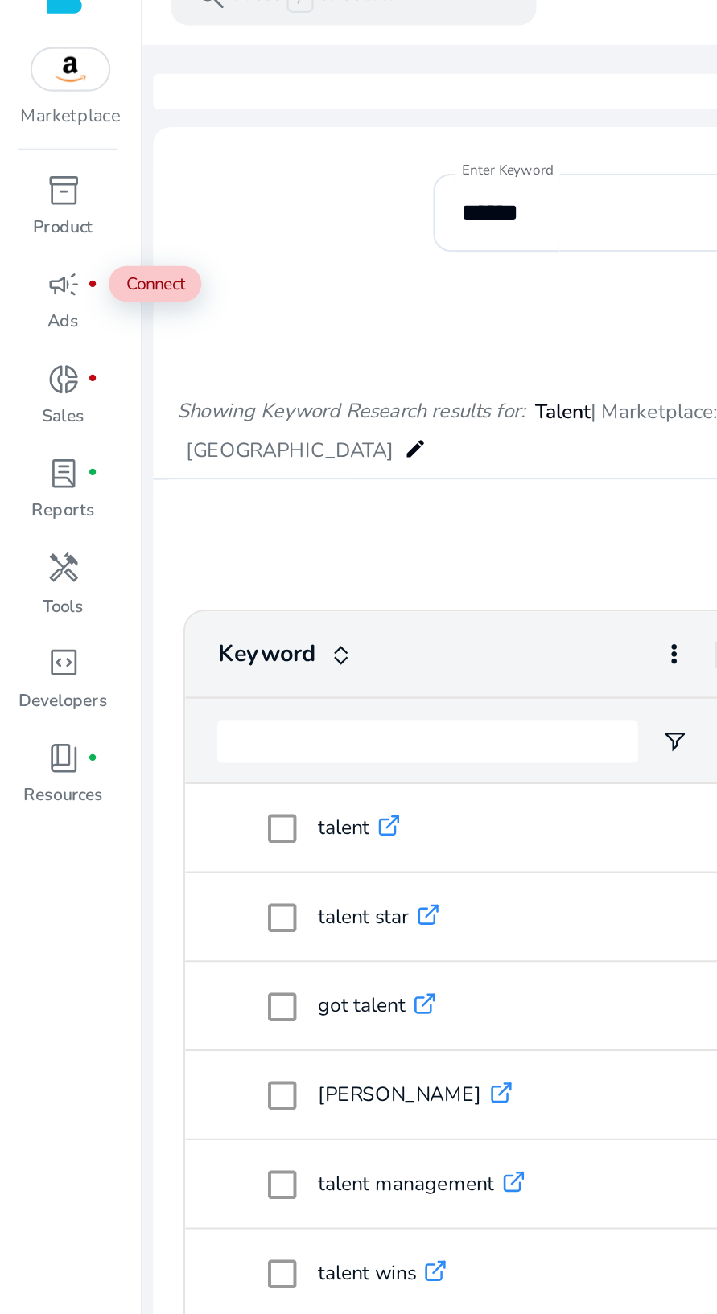
click at [155, 21] on p "Press / to search" at bounding box center [142, 22] width 75 height 14
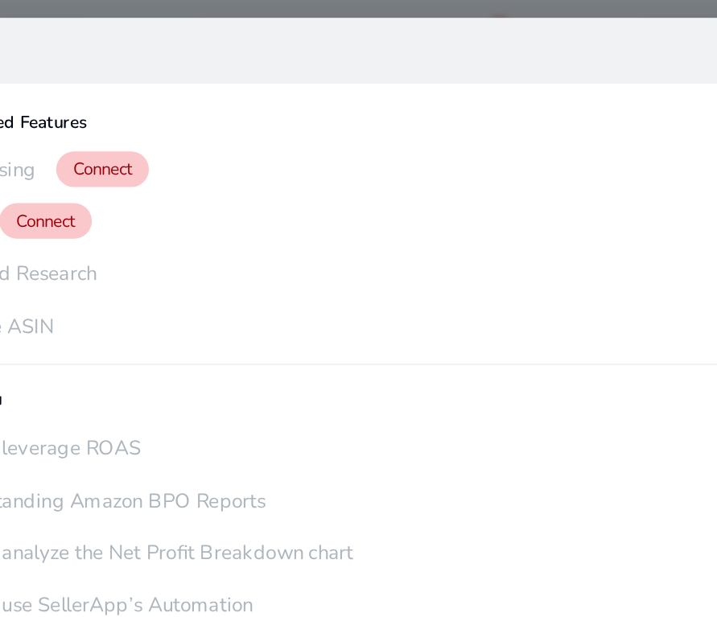
click at [148, 148] on p "Reverse ASIN" at bounding box center [142, 148] width 55 height 13
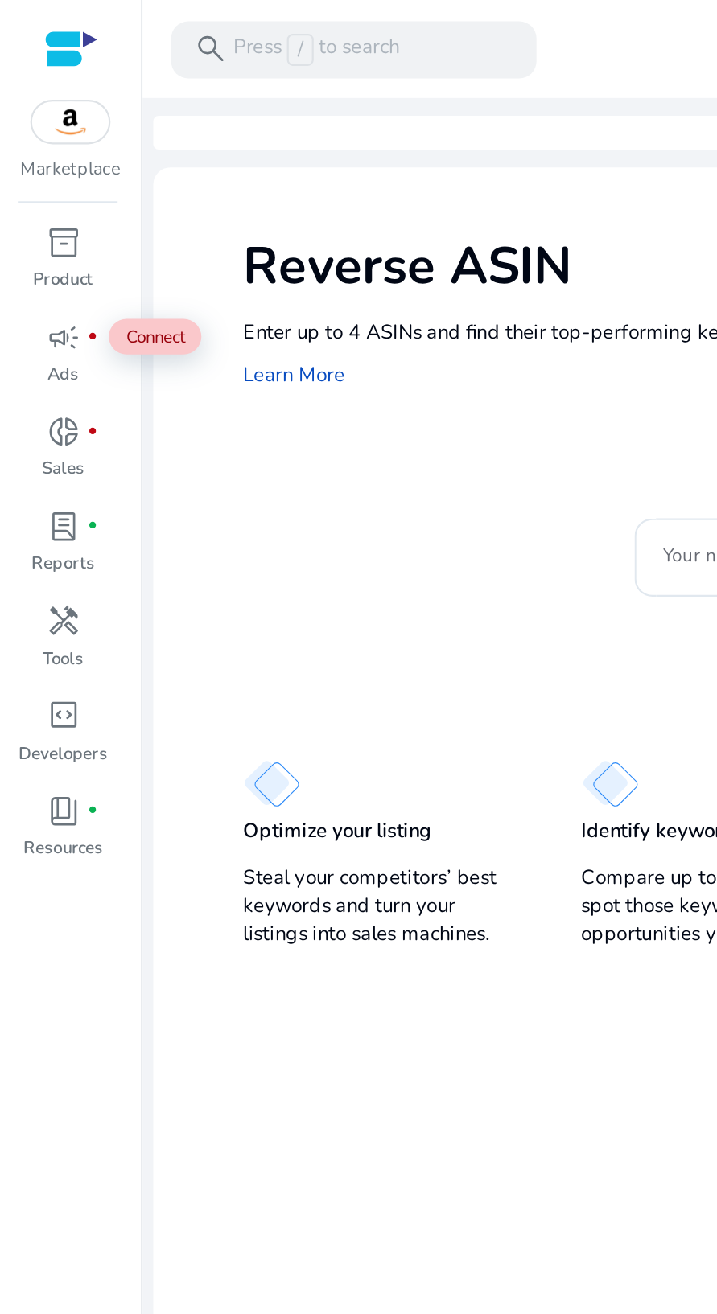
click at [184, 18] on div "search Press / to search" at bounding box center [159, 23] width 165 height 26
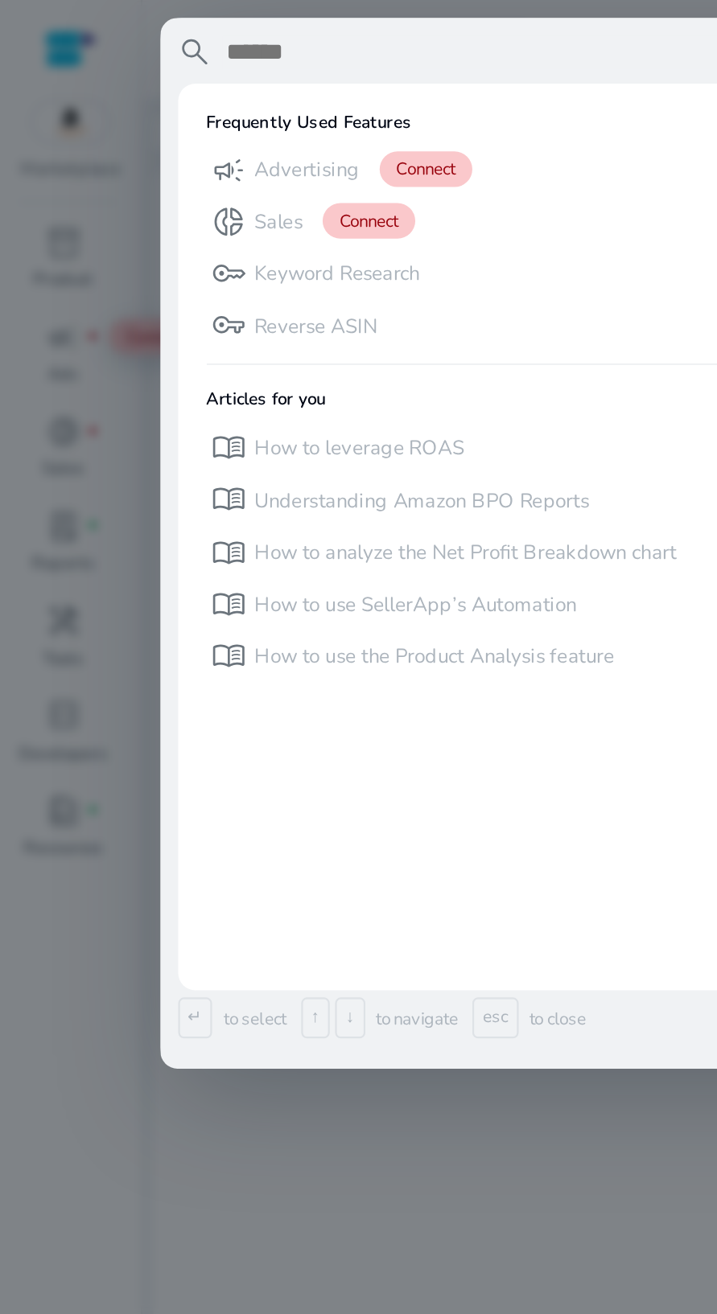
click at [158, 150] on p "Reverse ASIN" at bounding box center [142, 148] width 55 height 13
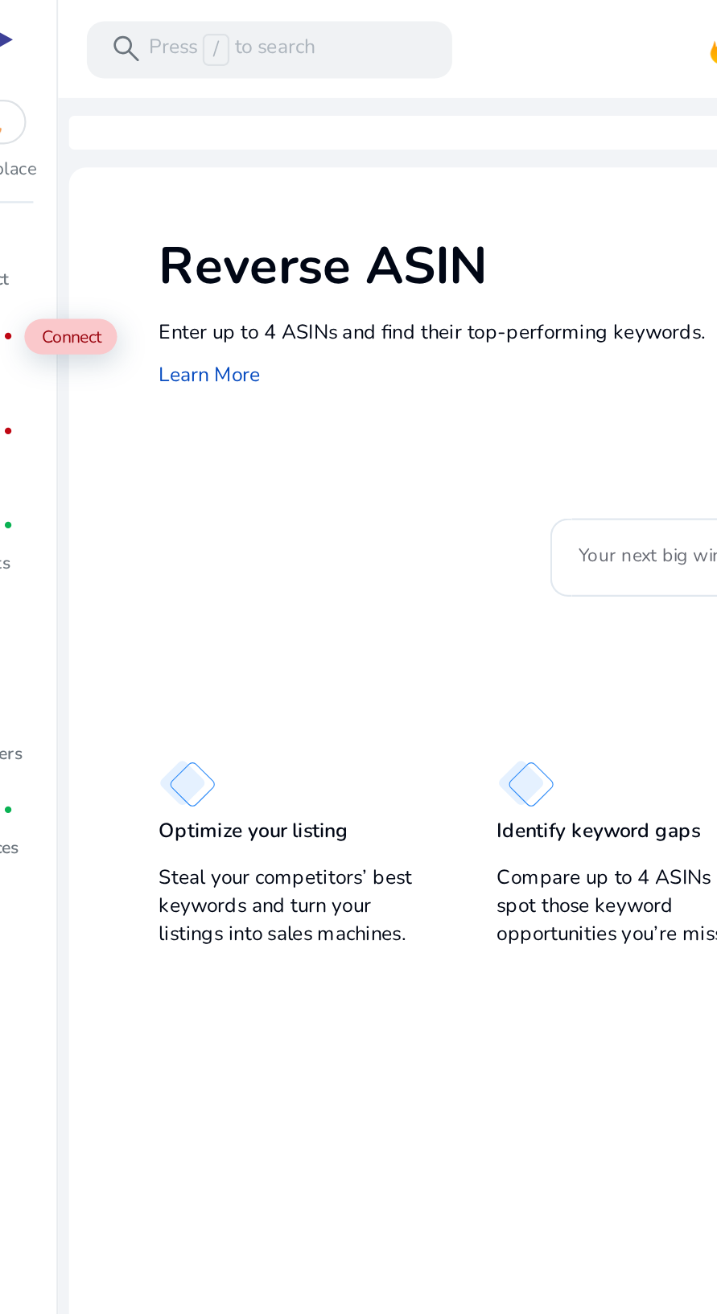
click at [317, 249] on input "Your next big win starts here—enter an ASIN" at bounding box center [410, 252] width 222 height 18
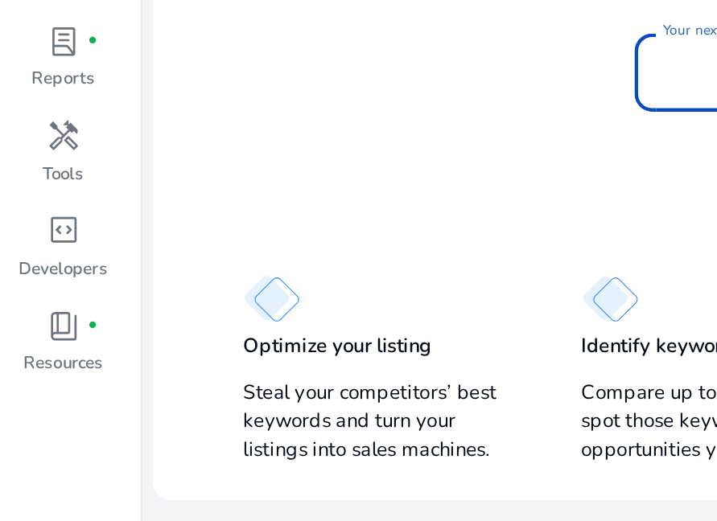
click at [171, 390] on p "Steal your competitors’ best keywords and turn your listings into sales machine…" at bounding box center [169, 409] width 121 height 39
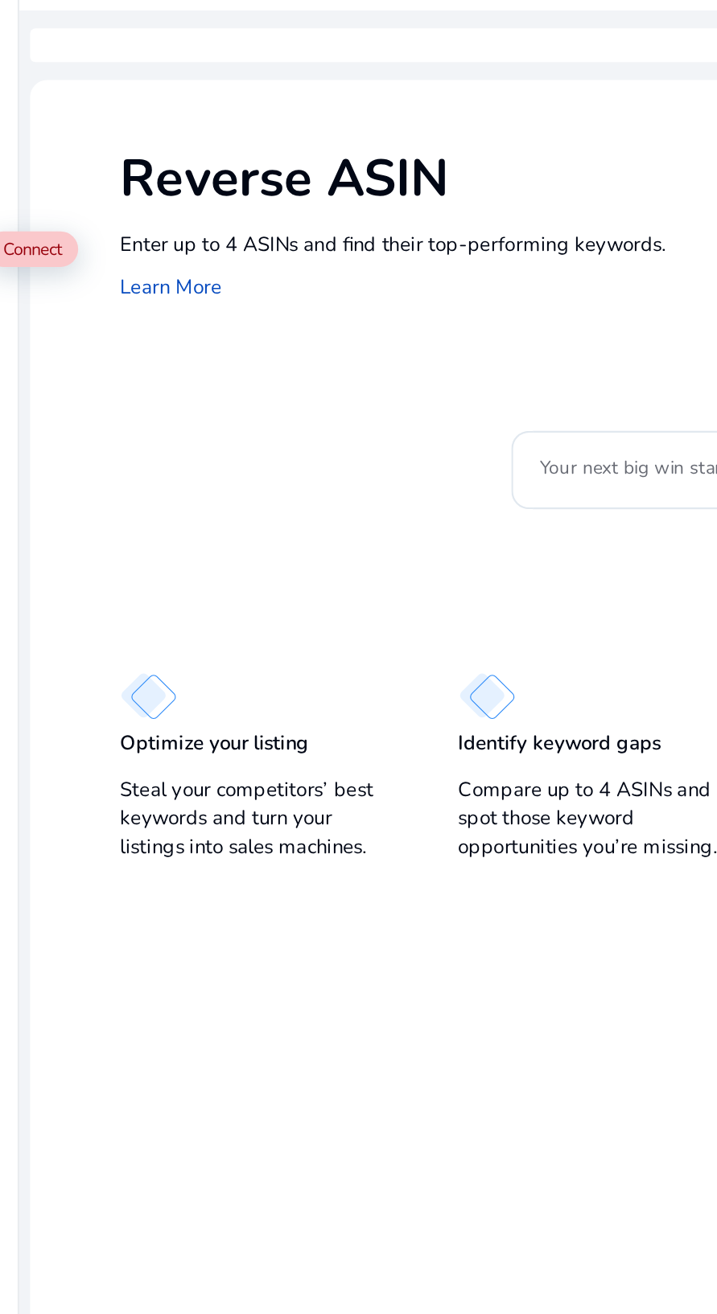
click at [314, 368] on div "Identify keyword gaps Compare up to 4 ASINs and spot those keyword opportunitie…" at bounding box center [322, 387] width 121 height 89
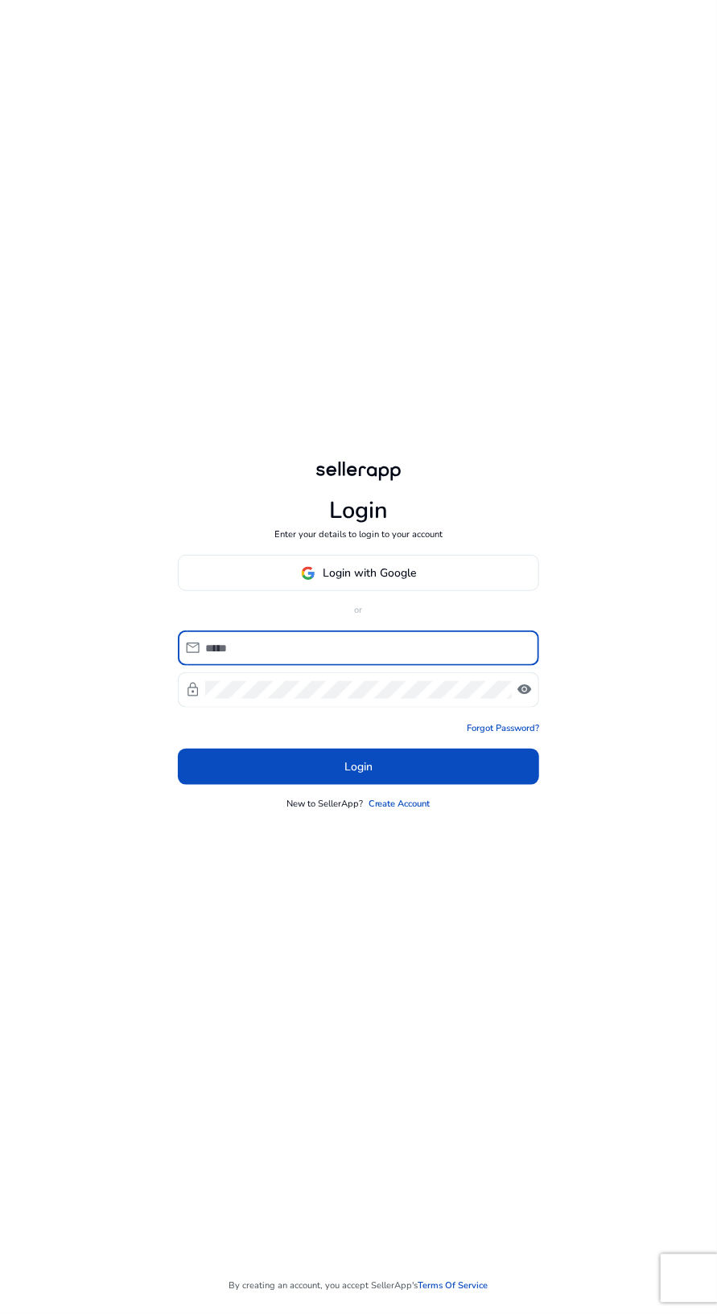
click at [315, 657] on input at bounding box center [365, 648] width 321 height 18
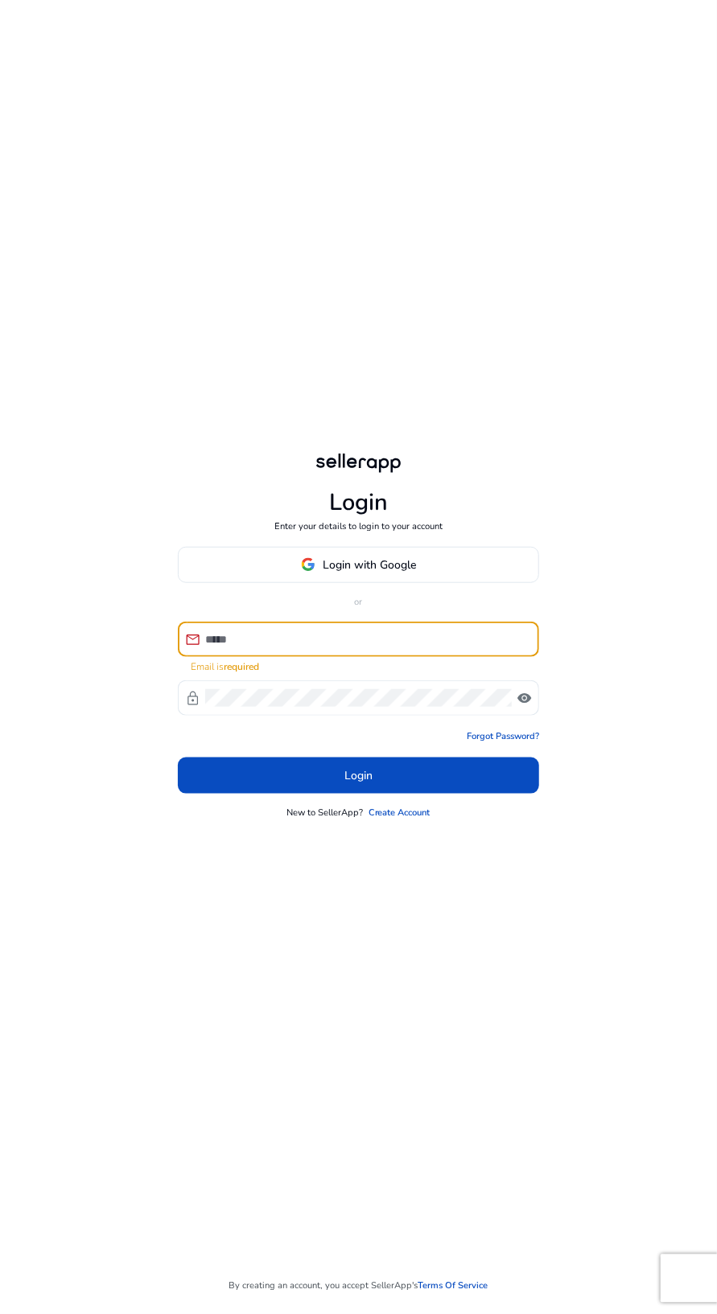
type input "**********"
click at [178, 758] on button "Login" at bounding box center [358, 776] width 361 height 36
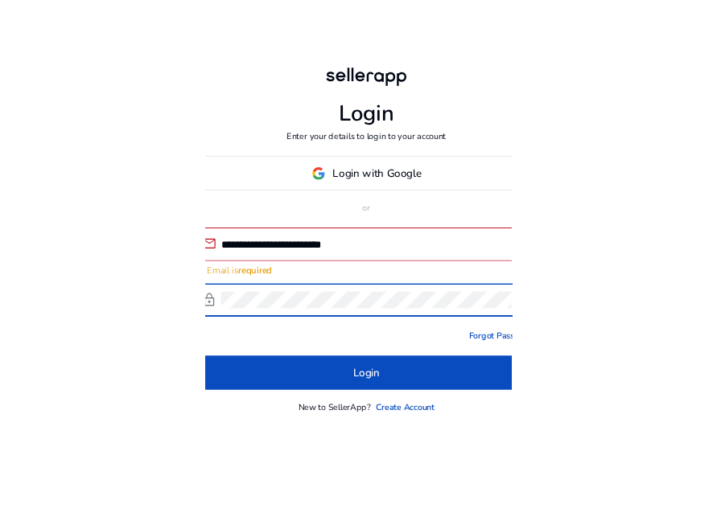
scroll to position [47, 0]
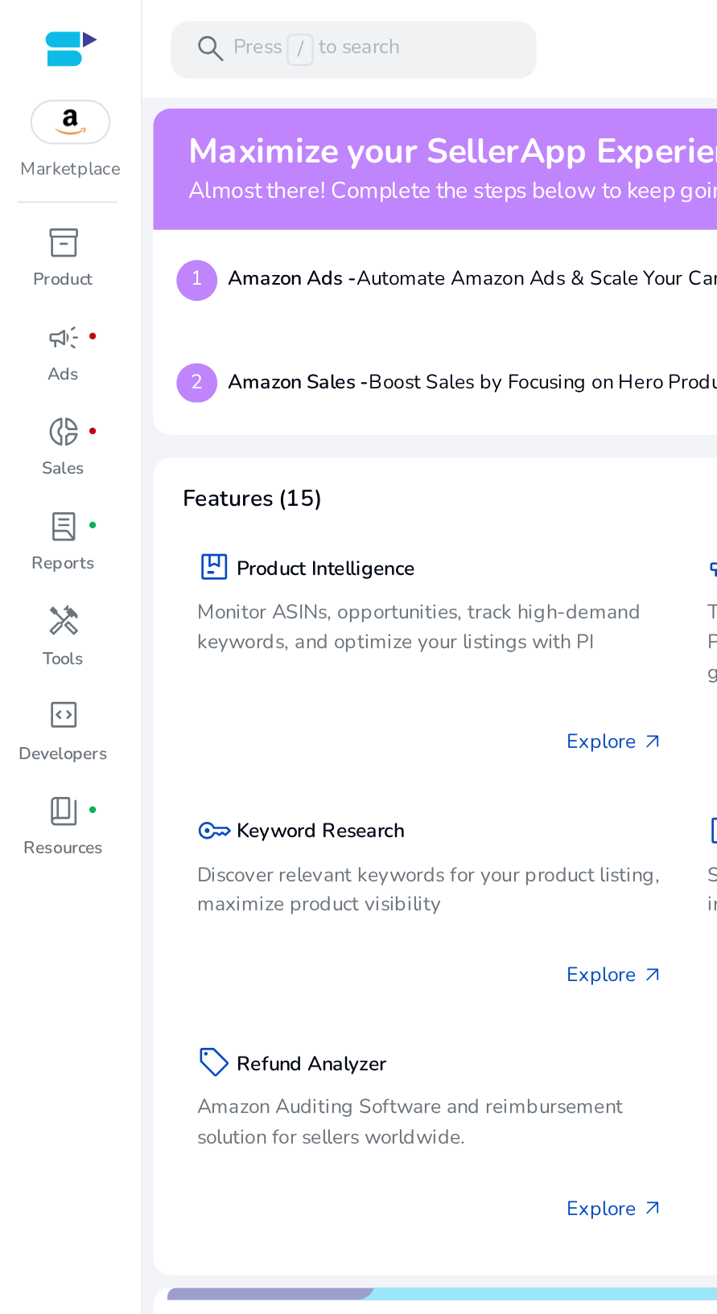
click at [33, 290] on div "handyman" at bounding box center [28, 280] width 36 height 21
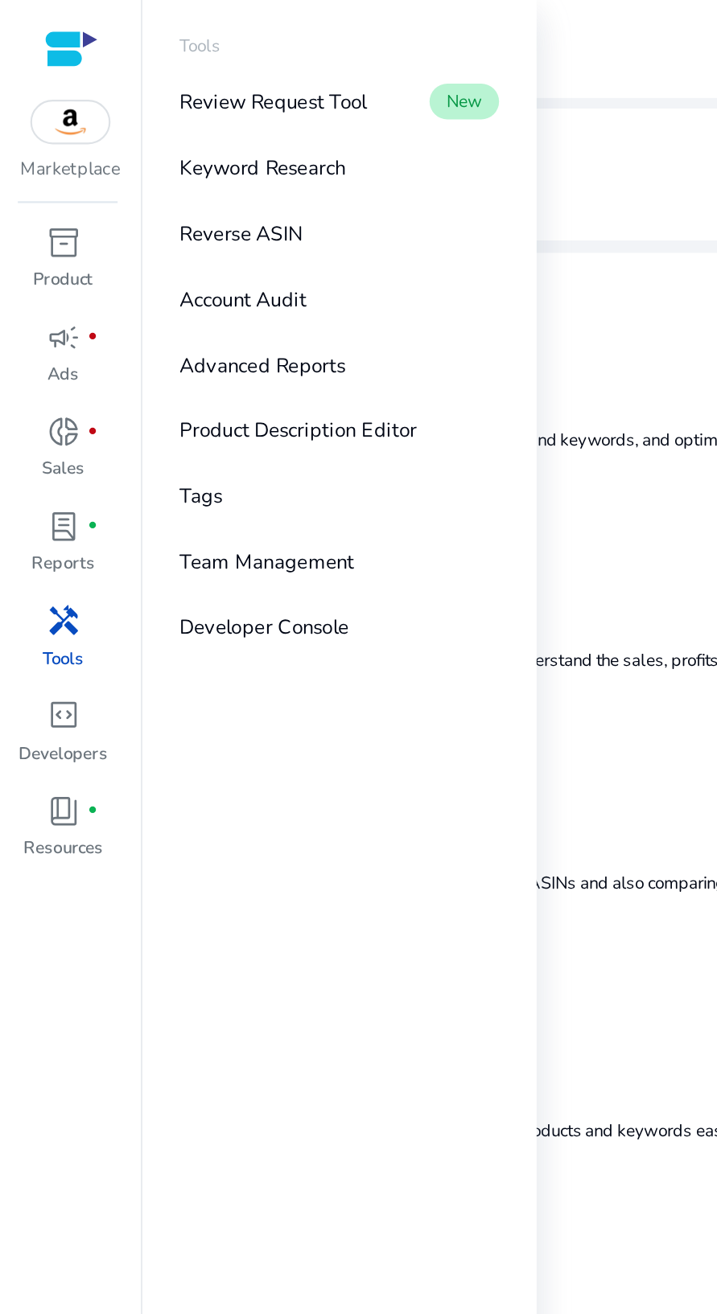
click at [210, 43] on span "New" at bounding box center [209, 45] width 31 height 15
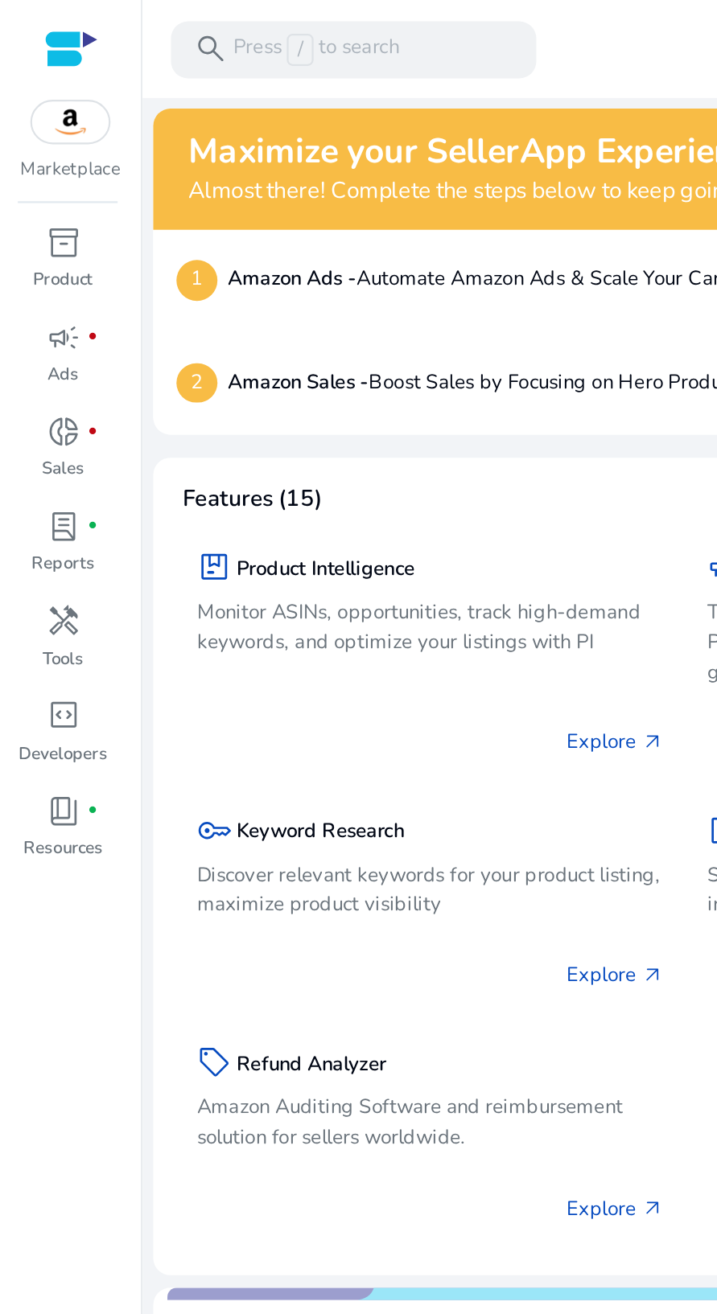
click at [31, 287] on span "handyman" at bounding box center [28, 280] width 15 height 15
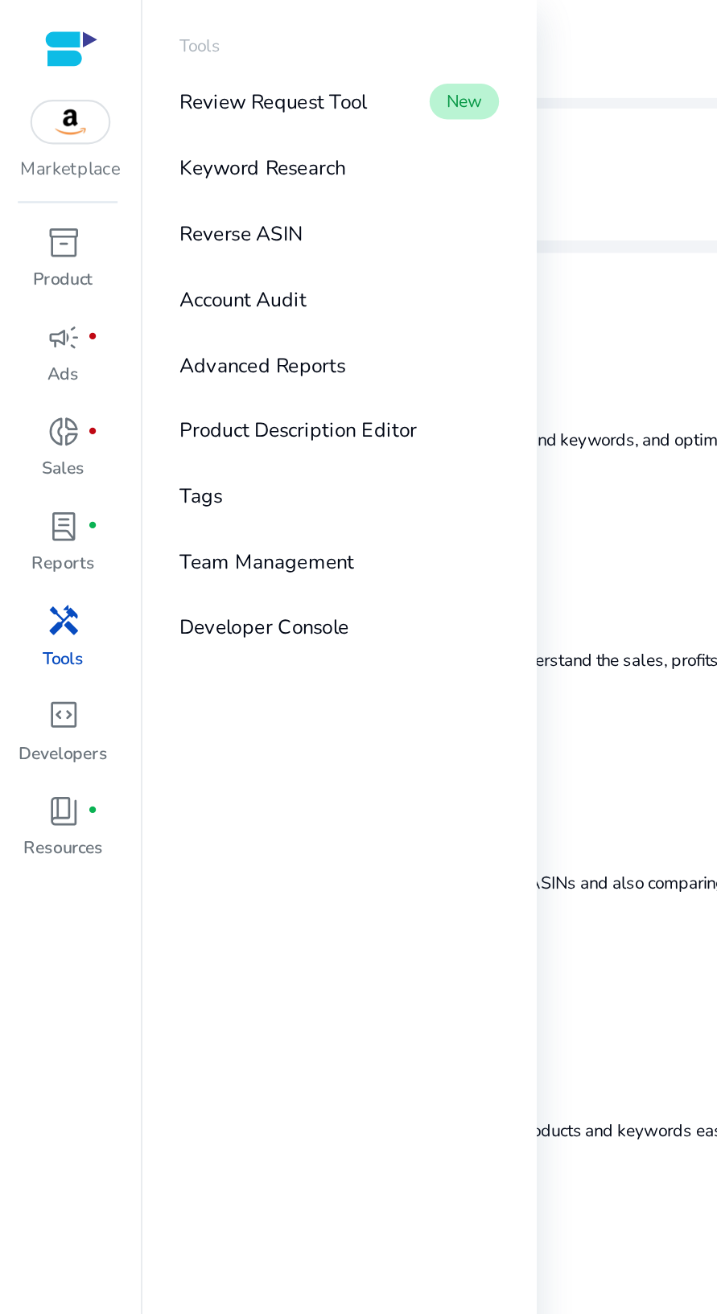
click at [123, 101] on p "Reverse ASIN" at bounding box center [108, 107] width 55 height 14
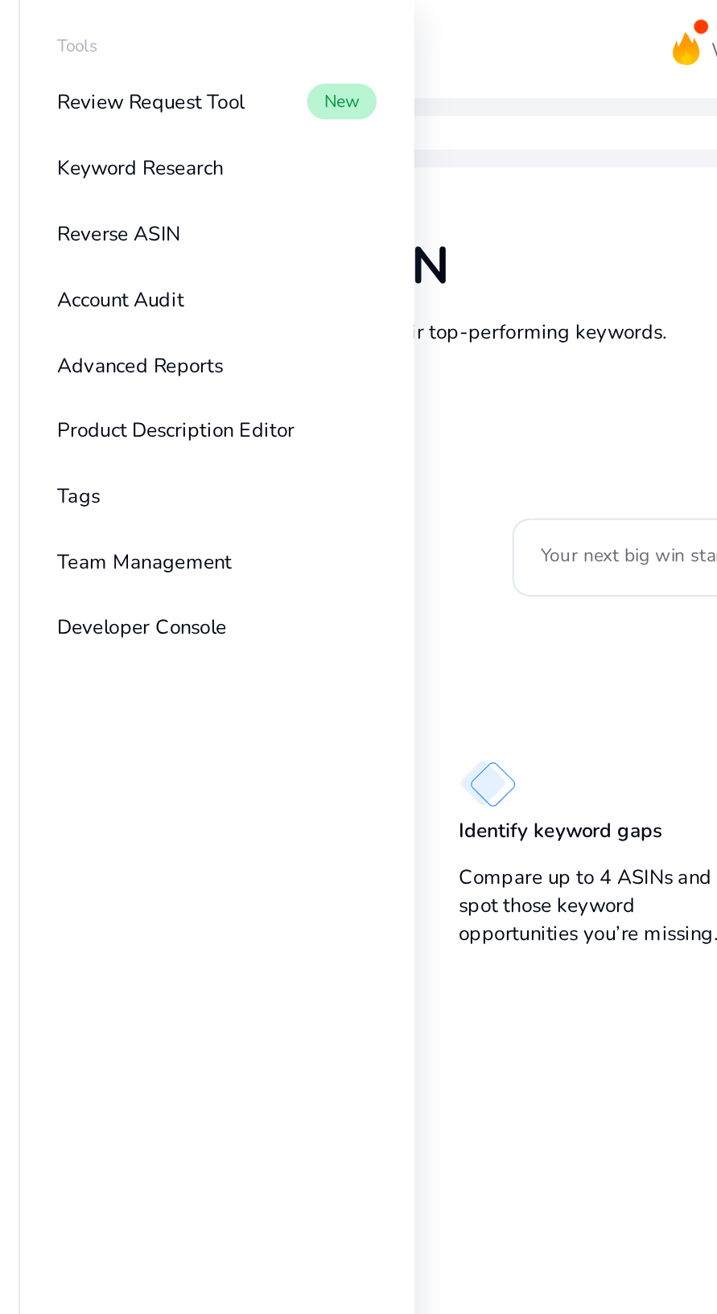
click at [335, 250] on input "Your next big win starts here—enter an ASIN" at bounding box center [410, 252] width 222 height 18
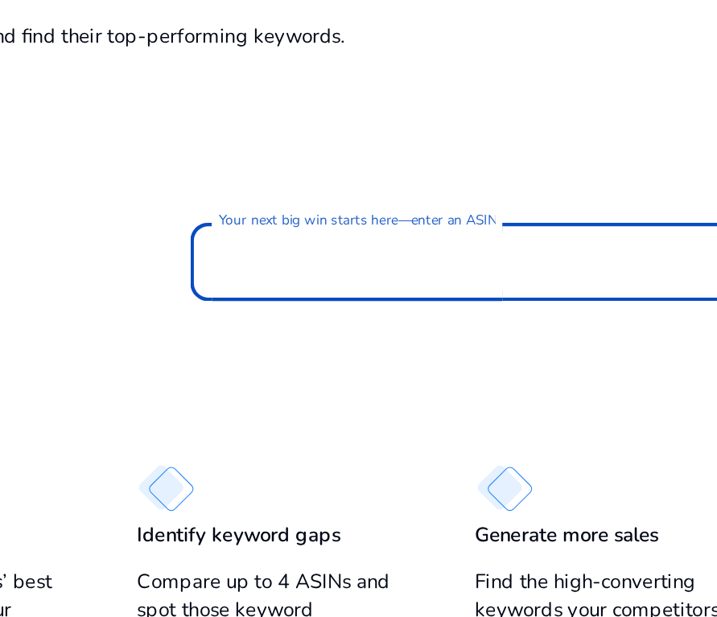
type input "**********"
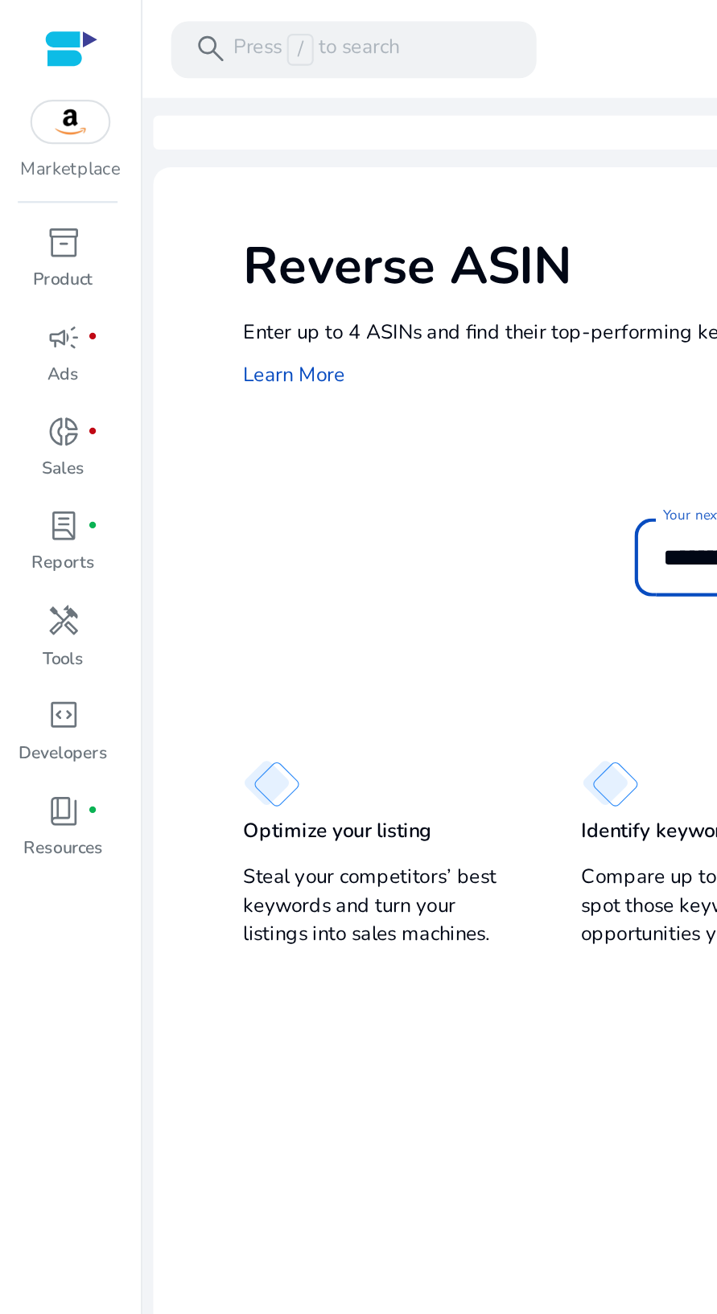
click at [32, 290] on div "handyman" at bounding box center [28, 280] width 36 height 21
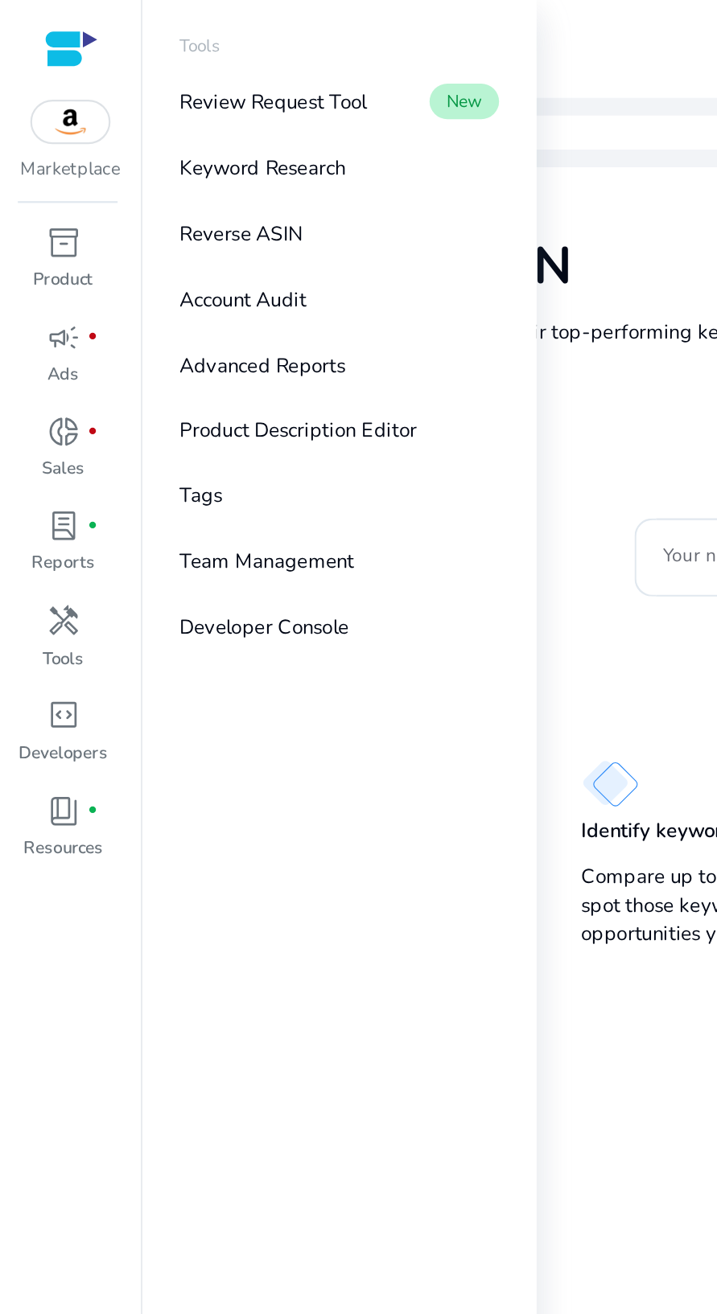
click at [28, 121] on p "Product" at bounding box center [28, 126] width 27 height 11
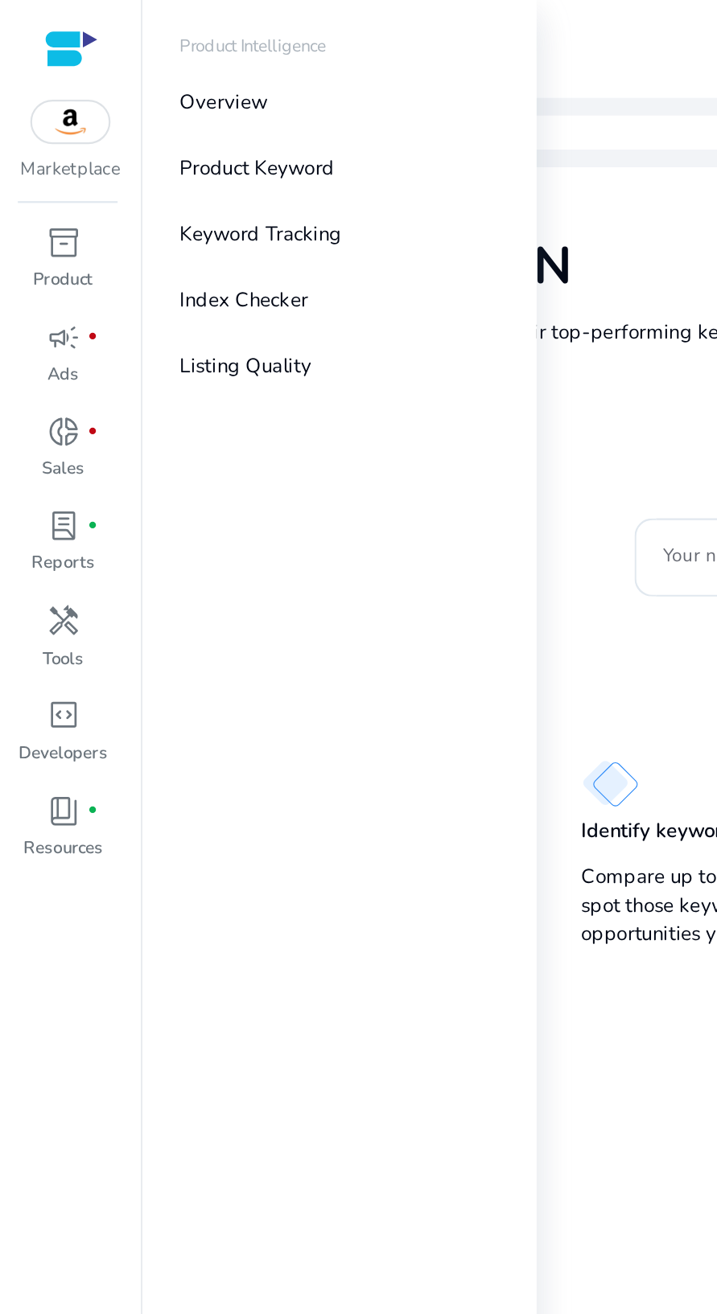
click at [81, 47] on p "Overview" at bounding box center [100, 47] width 39 height 14
click at [143, 109] on p "Keyword Tracking" at bounding box center [117, 107] width 73 height 14
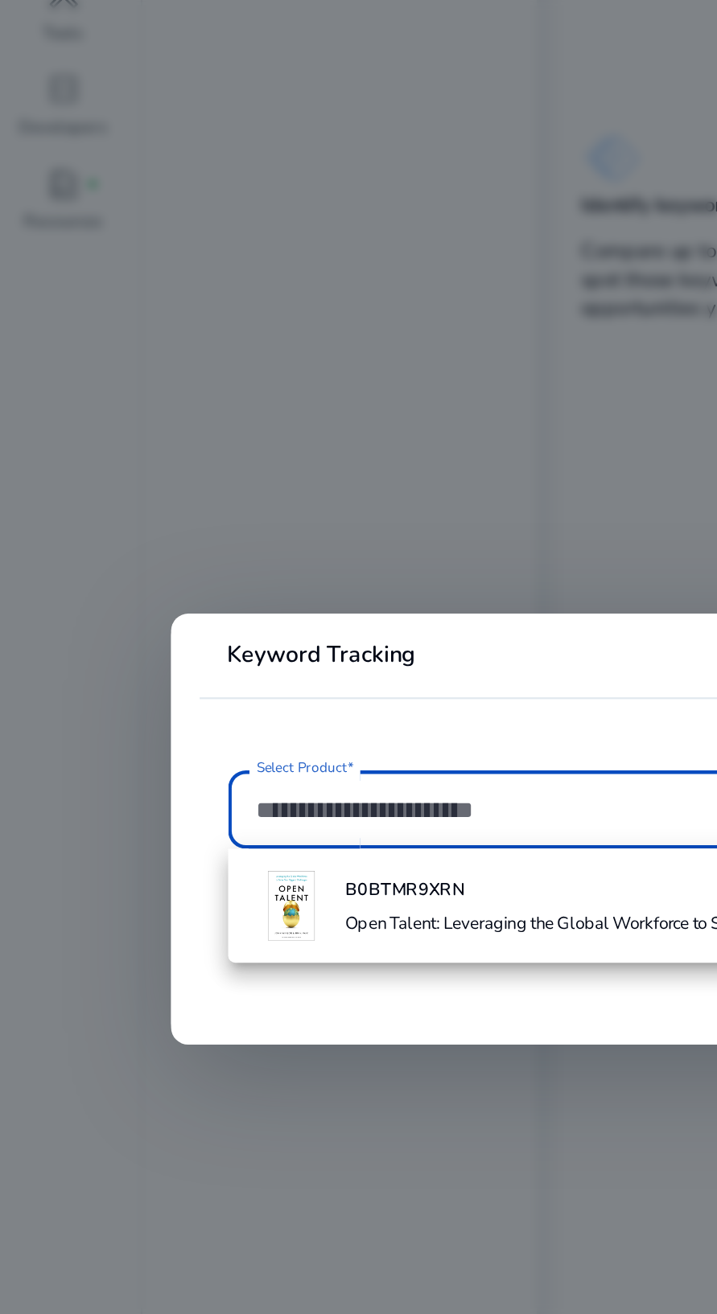
click at [190, 644] on input "Select Product*" at bounding box center [359, 648] width 486 height 18
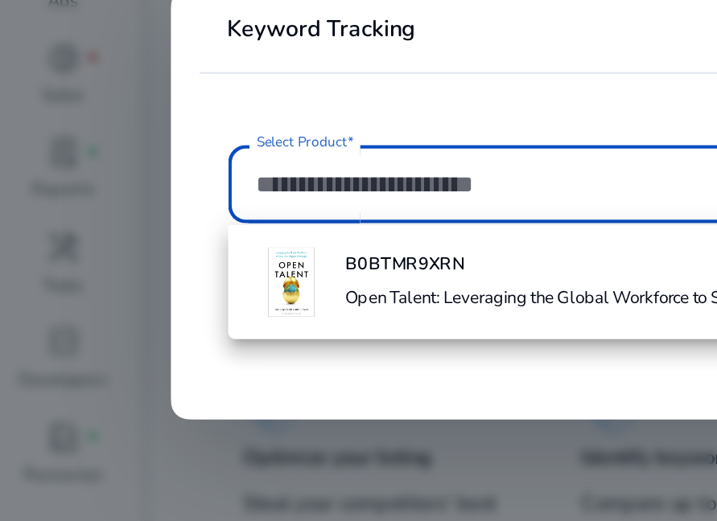
click at [223, 257] on input "Select Product*" at bounding box center [359, 252] width 486 height 18
click at [187, 290] on b "B0BTMR9XRN" at bounding box center [183, 287] width 54 height 10
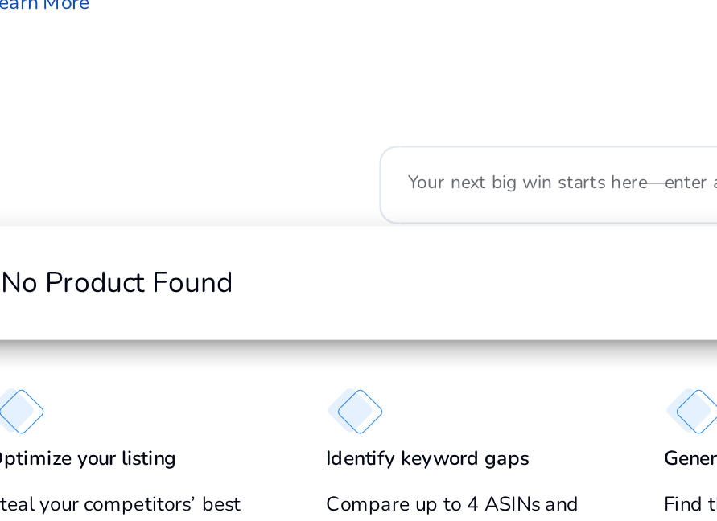
type input "**********"
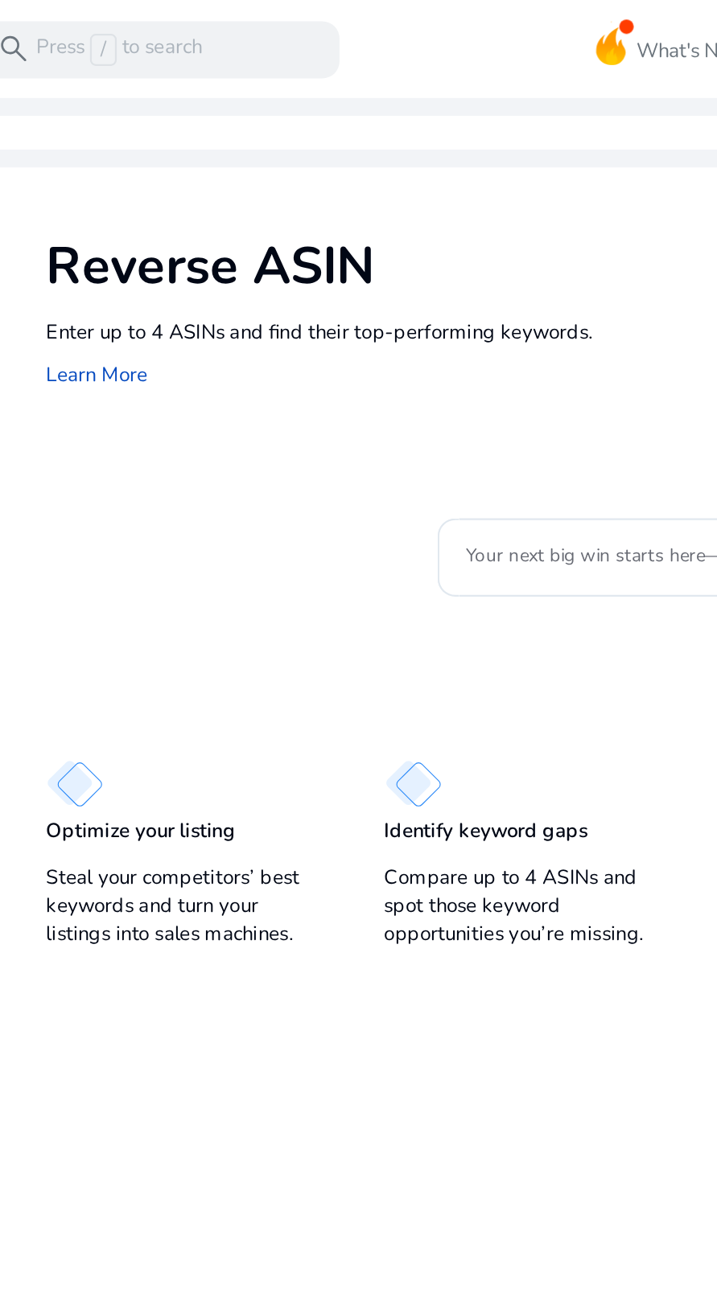
click at [365, 252] on input "Your next big win starts here—enter an ASIN" at bounding box center [410, 252] width 222 height 18
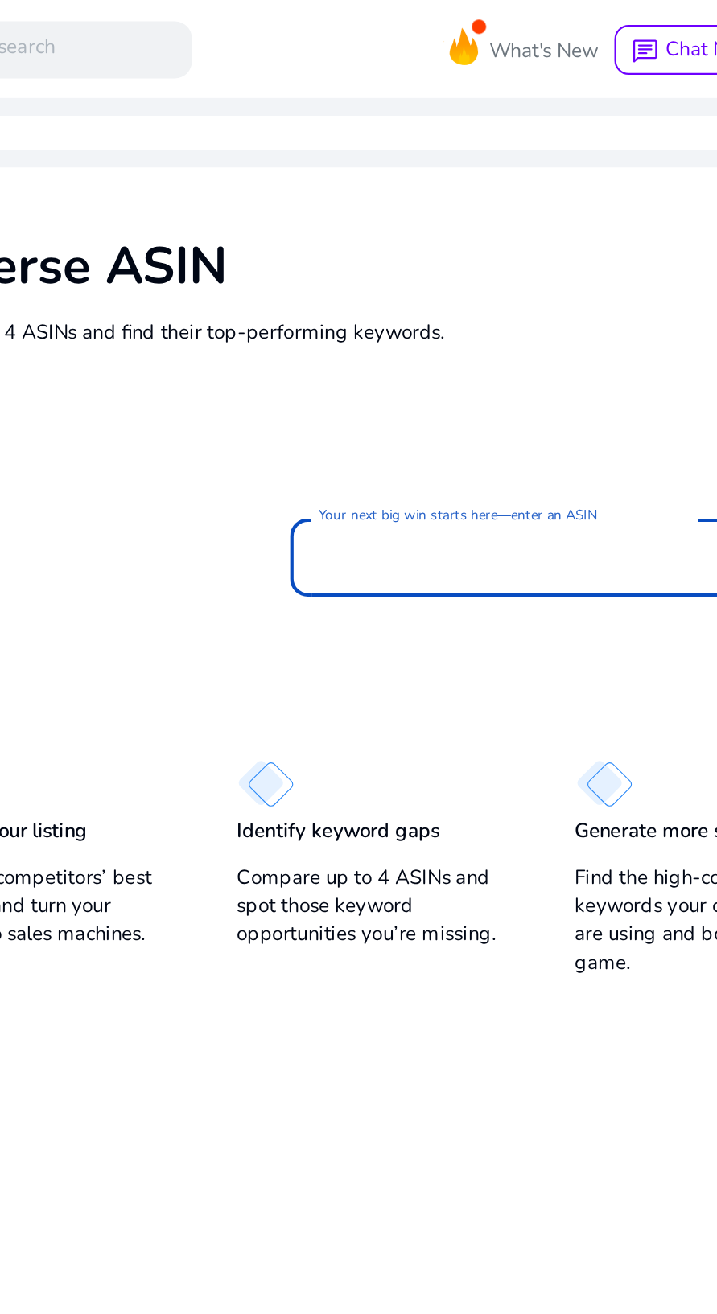
click at [499, 574] on div "We are getting things ready for you... Reverse ASIN Enter up to 4 ASINs and fin…" at bounding box center [390, 679] width 642 height 1270
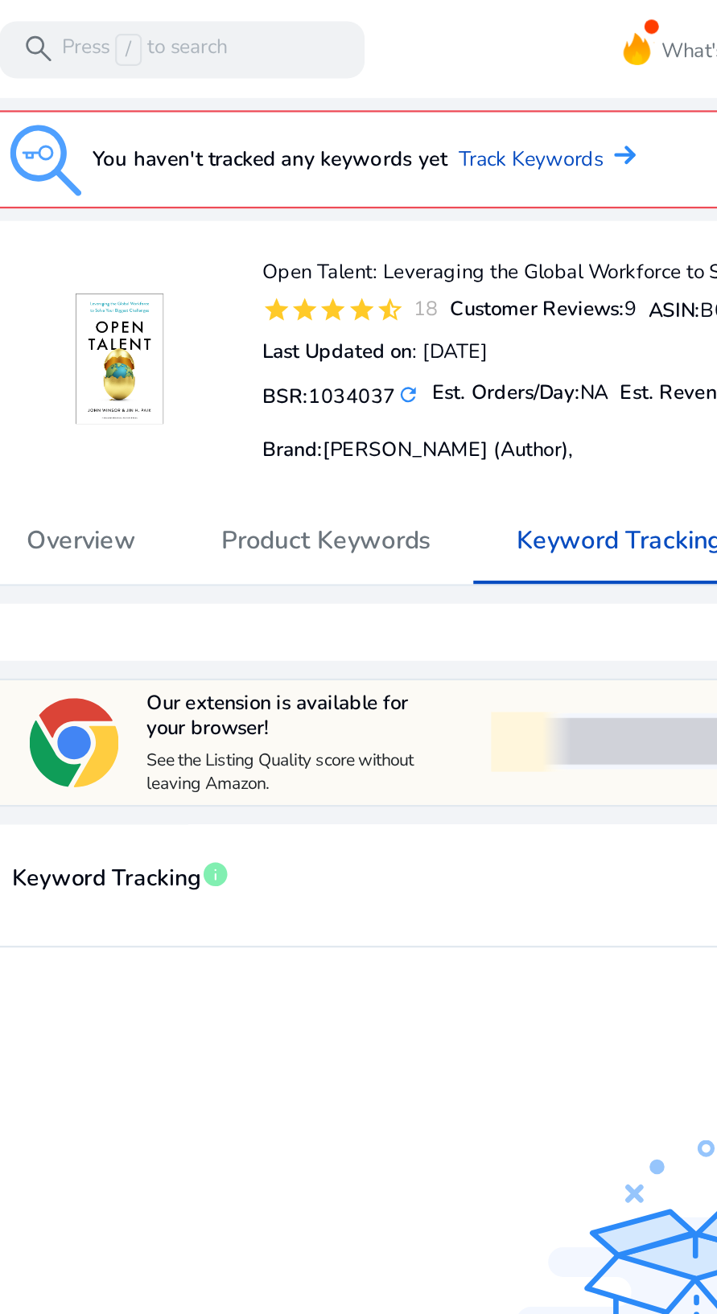
click at [123, 403] on span "Keyword Tracking" at bounding box center [125, 397] width 85 height 28
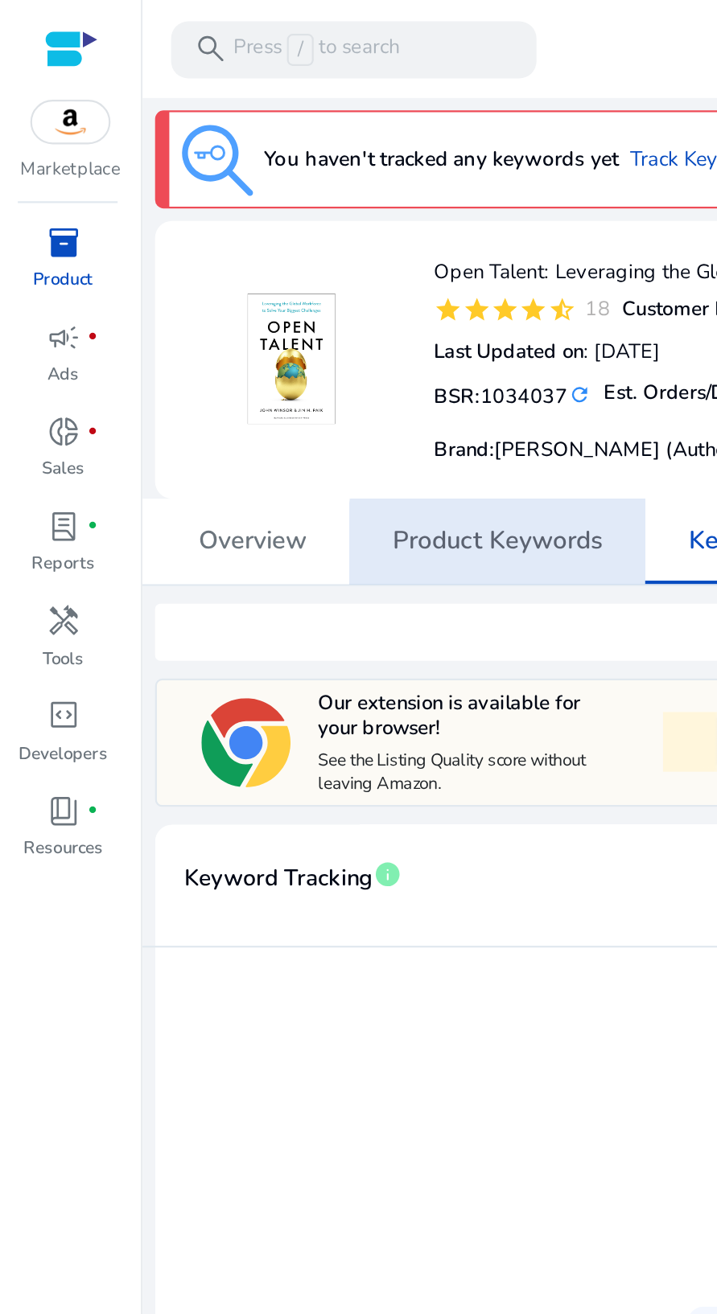
click at [231, 244] on span "Product Keywords" at bounding box center [224, 244] width 95 height 11
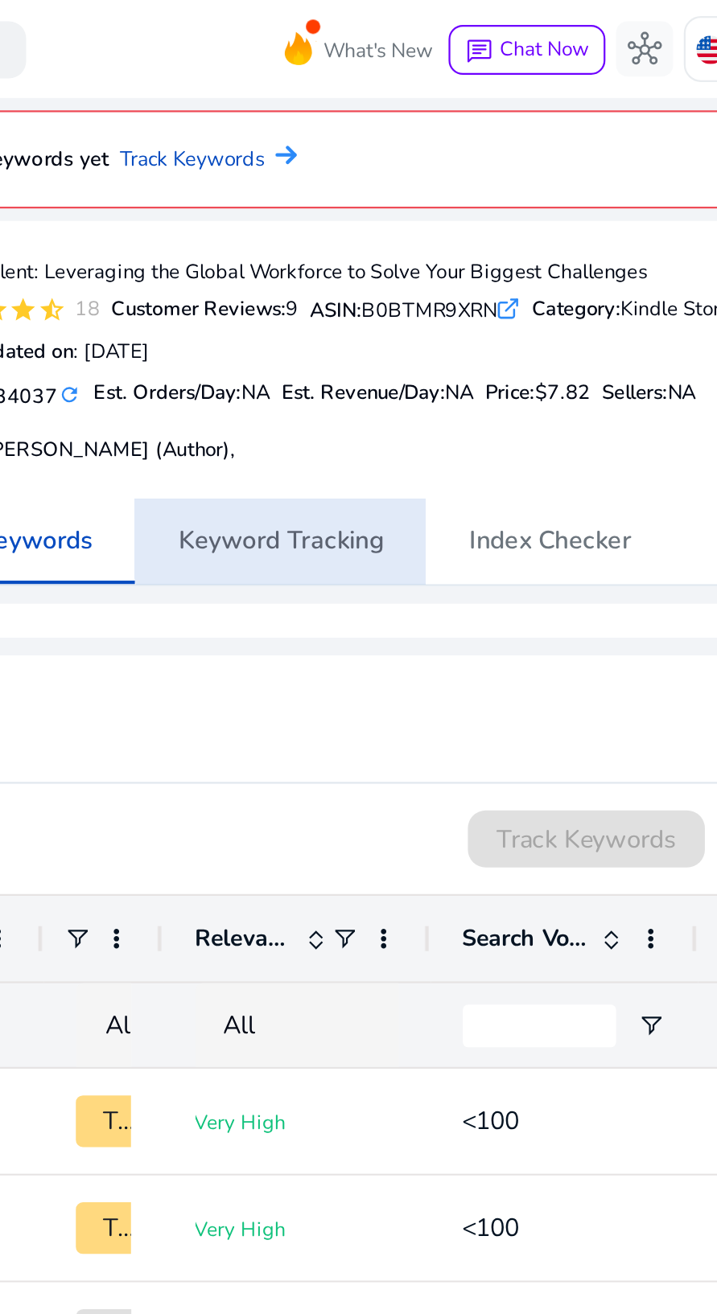
click at [372, 240] on span "Keyword Tracking" at bounding box center [356, 244] width 92 height 11
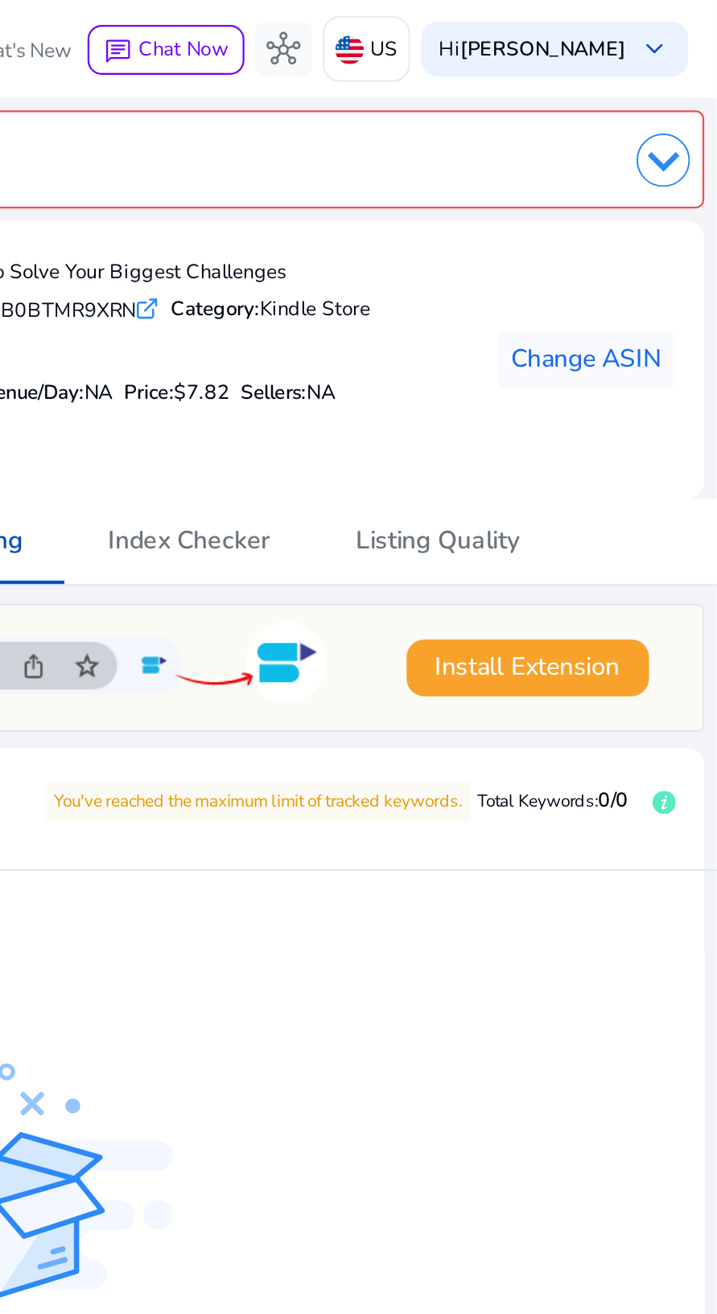
click at [663, 162] on span "Change ASIN" at bounding box center [658, 162] width 68 height 17
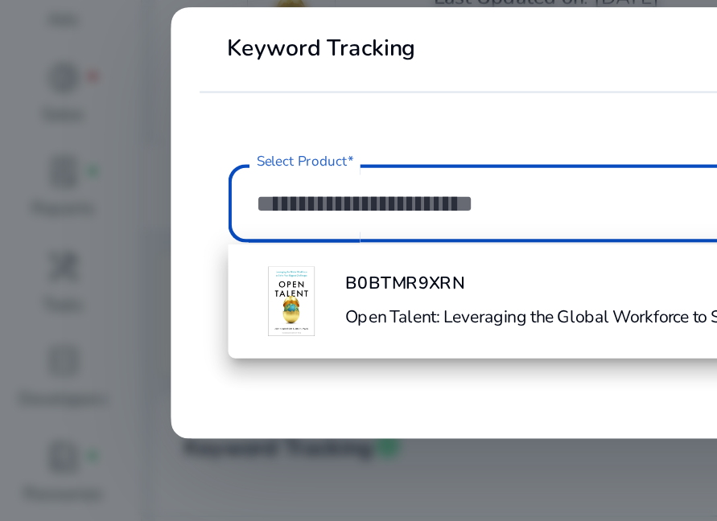
click at [224, 256] on input "Select Product*" at bounding box center [359, 252] width 486 height 18
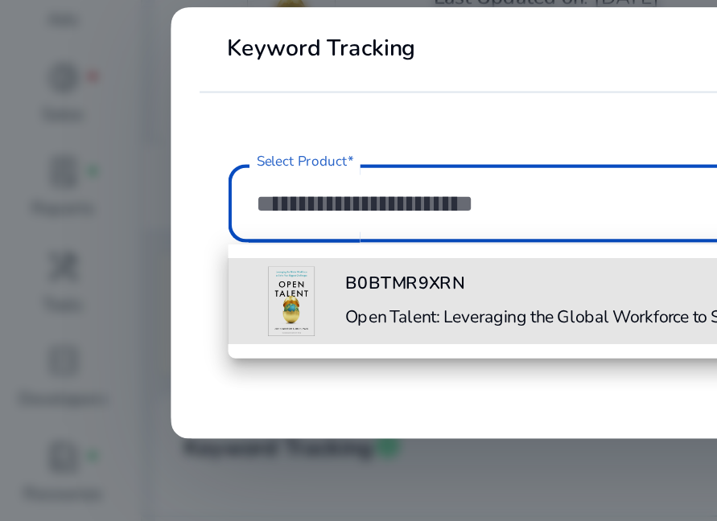
click at [253, 302] on h4 "Open Talent: Leveraging the Global Workforce to Solve Your Biggest Challenges" at bounding box center [290, 303] width 269 height 10
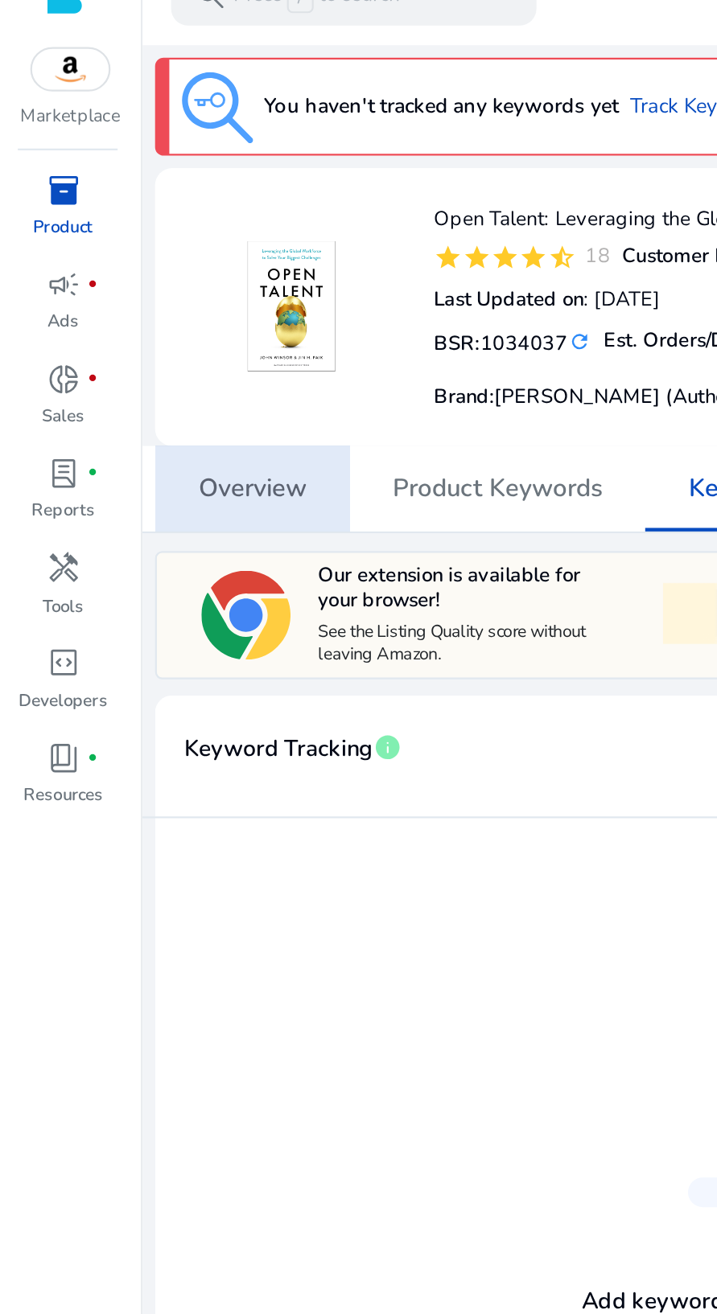
click at [105, 242] on span "Overview" at bounding box center [113, 244] width 49 height 11
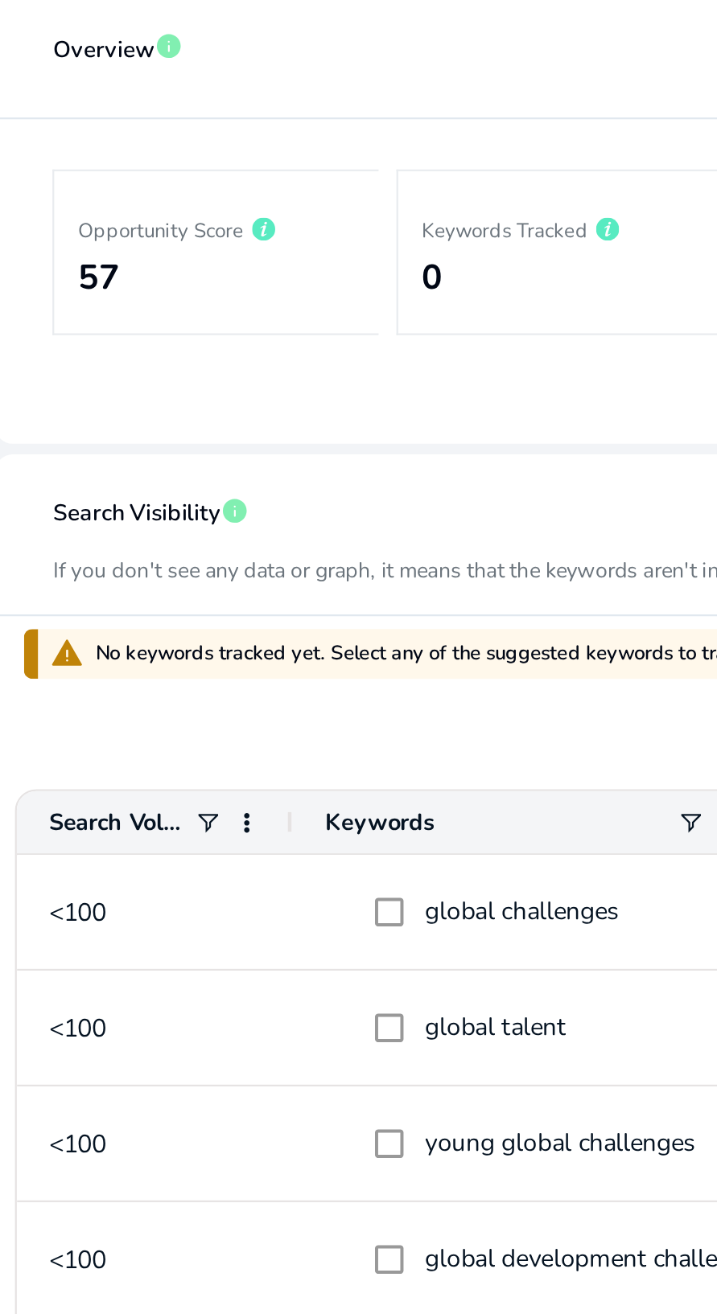
scroll to position [51, 0]
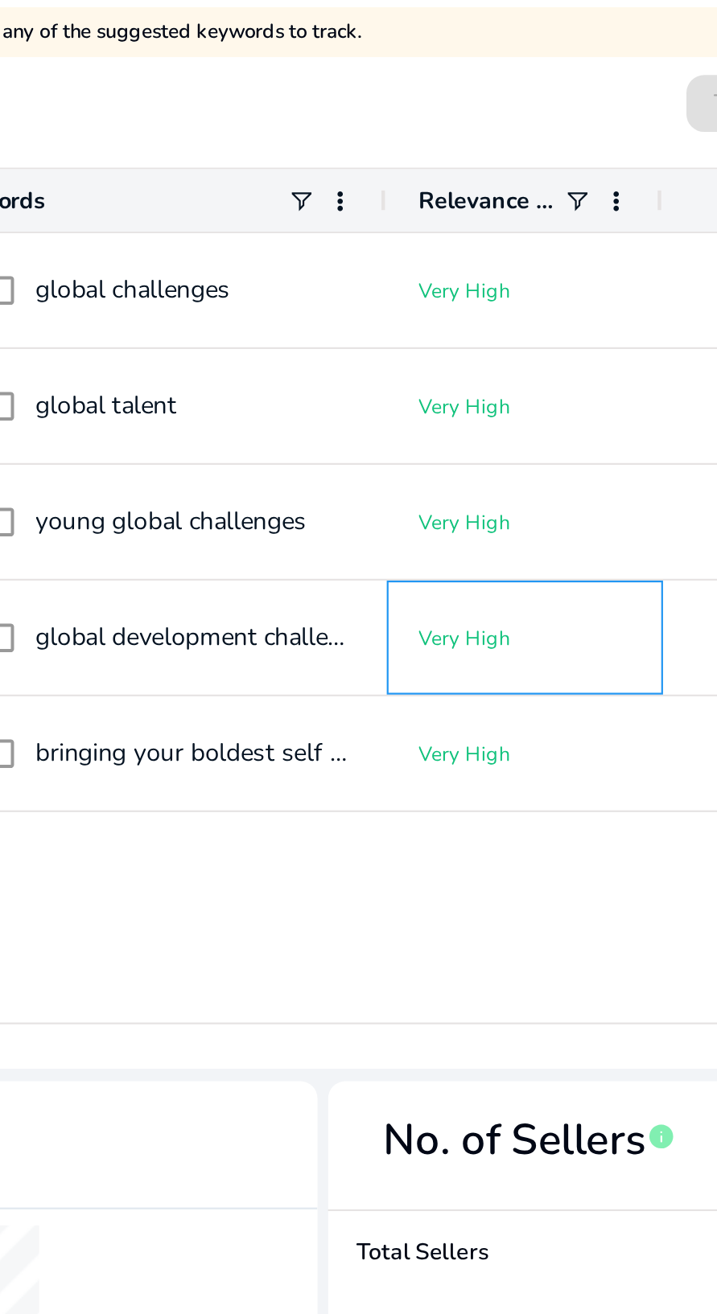
click at [447, 816] on div "Very High" at bounding box center [485, 795] width 96 height 50
